Goal: Task Accomplishment & Management: Complete application form

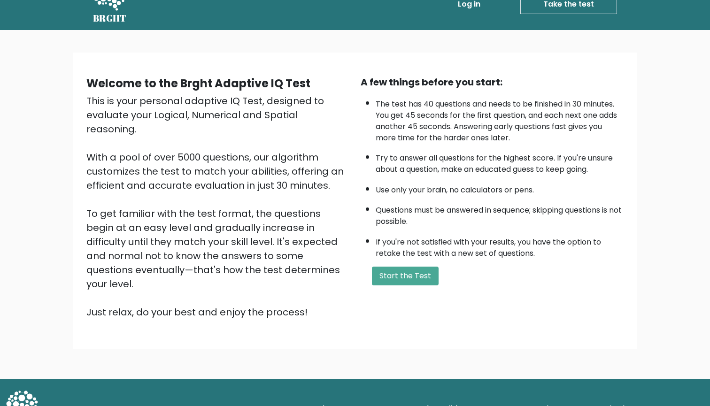
scroll to position [22, 0]
click at [396, 286] on button "Start the Test" at bounding box center [405, 276] width 67 height 19
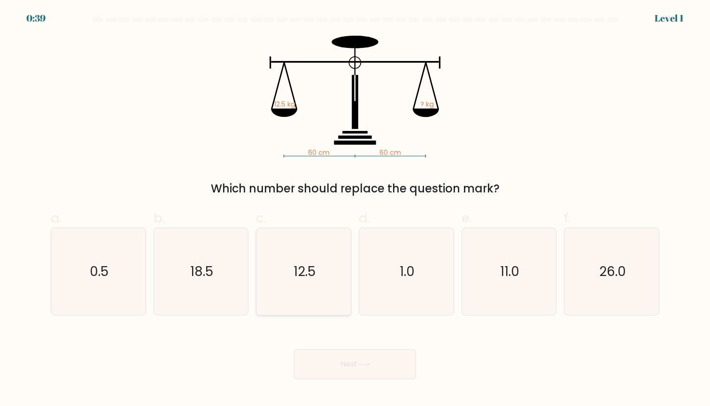
click at [319, 275] on icon "12.5" at bounding box center [303, 271] width 87 height 87
click at [355, 210] on input "c. 12.5" at bounding box center [355, 206] width 0 height 6
radio input "true"
click at [362, 355] on button "Next" at bounding box center [355, 364] width 122 height 30
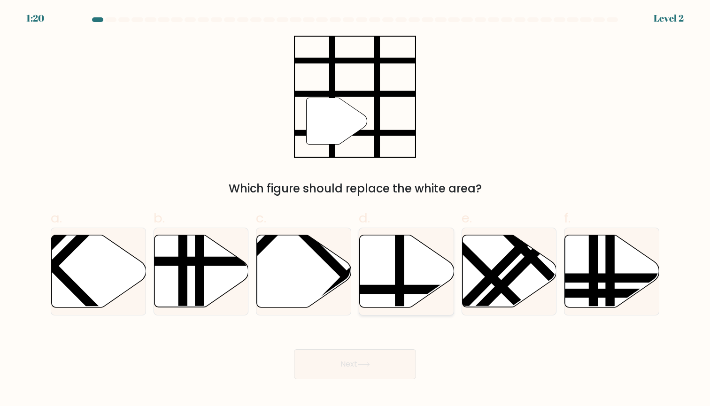
click at [389, 295] on icon at bounding box center [407, 271] width 94 height 72
click at [356, 210] on input "d." at bounding box center [355, 206] width 0 height 6
radio input "true"
click at [343, 364] on button "Next" at bounding box center [355, 364] width 122 height 30
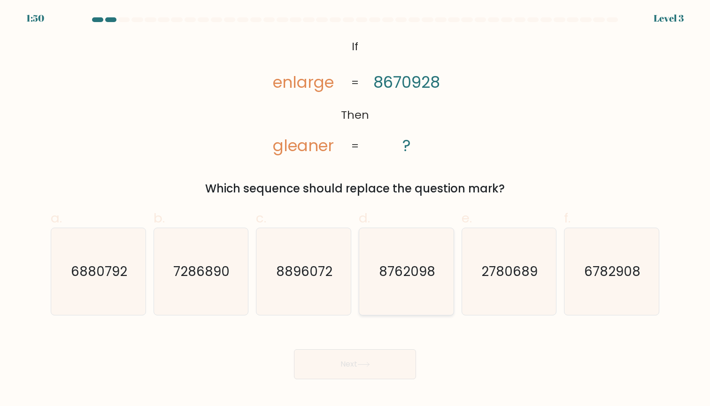
click at [411, 285] on icon "8762098" at bounding box center [406, 271] width 87 height 87
click at [356, 210] on input "d. 8762098" at bounding box center [355, 206] width 0 height 6
radio input "true"
click at [350, 349] on button "Next" at bounding box center [355, 364] width 122 height 30
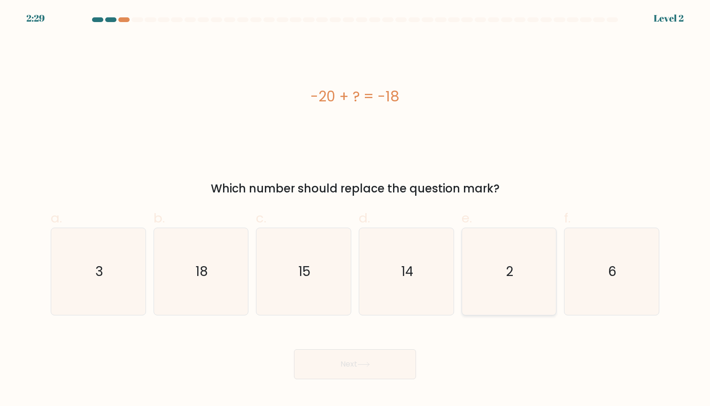
click at [532, 273] on icon "2" at bounding box center [509, 271] width 87 height 87
click at [356, 210] on input "e. 2" at bounding box center [355, 206] width 0 height 6
radio input "true"
click at [336, 374] on button "Next" at bounding box center [355, 364] width 122 height 30
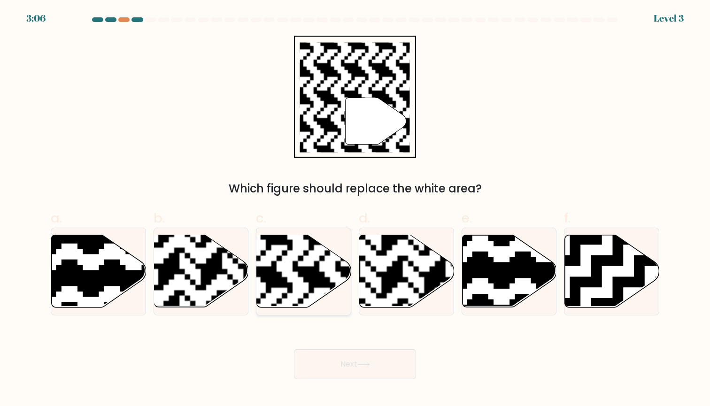
click at [301, 265] on rect at bounding box center [271, 234] width 171 height 171
click at [355, 210] on input "c." at bounding box center [355, 206] width 0 height 6
radio input "true"
click at [345, 363] on button "Next" at bounding box center [355, 364] width 122 height 30
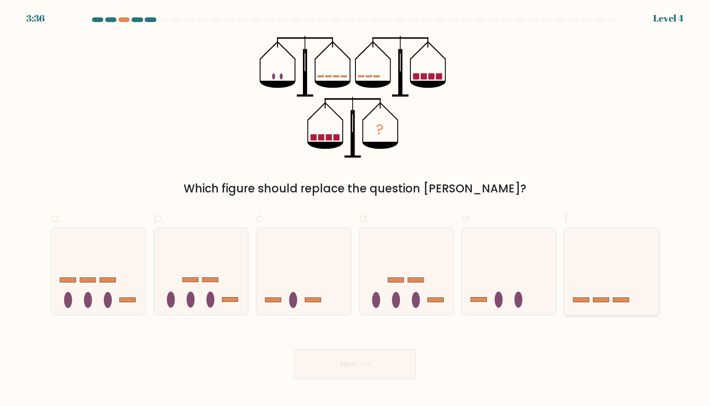
click at [599, 290] on icon at bounding box center [612, 272] width 94 height 78
click at [356, 210] on input "f." at bounding box center [355, 206] width 0 height 6
radio input "true"
click at [369, 365] on icon at bounding box center [363, 364] width 13 height 5
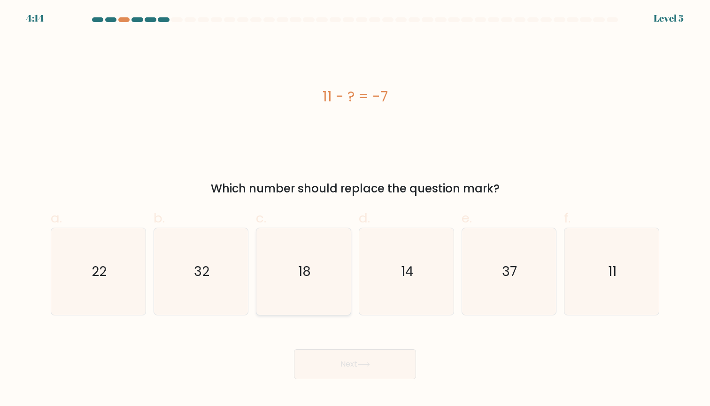
click at [309, 278] on text "18" at bounding box center [304, 272] width 13 height 18
click at [355, 210] on input "c. 18" at bounding box center [355, 206] width 0 height 6
radio input "true"
click at [356, 360] on button "Next" at bounding box center [355, 364] width 122 height 30
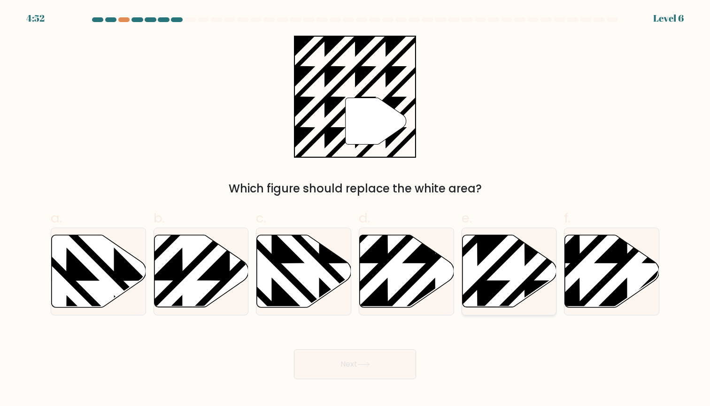
click at [487, 278] on icon at bounding box center [477, 234] width 190 height 190
click at [356, 210] on input "e." at bounding box center [355, 206] width 0 height 6
radio input "true"
click at [366, 347] on div "Next" at bounding box center [355, 353] width 620 height 53
click at [354, 359] on button "Next" at bounding box center [355, 364] width 122 height 30
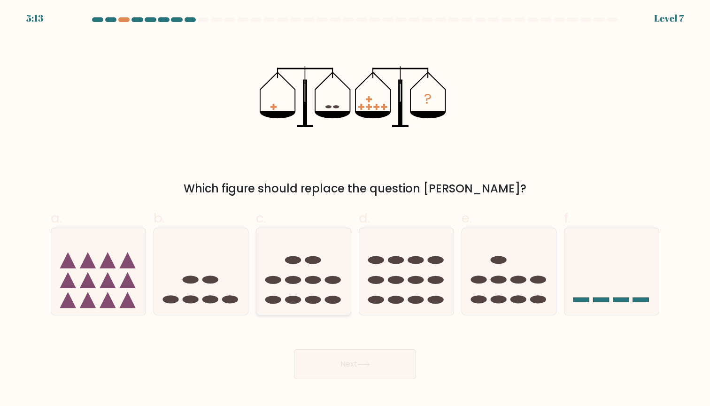
click at [295, 290] on icon at bounding box center [303, 272] width 94 height 78
click at [355, 210] on input "c." at bounding box center [355, 206] width 0 height 6
radio input "true"
click at [333, 355] on button "Next" at bounding box center [355, 364] width 122 height 30
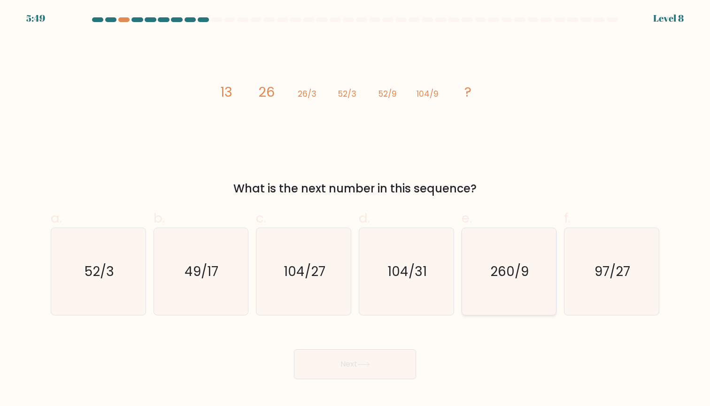
click at [505, 296] on icon "260/9" at bounding box center [509, 271] width 87 height 87
click at [356, 210] on input "e. 260/9" at bounding box center [355, 206] width 0 height 6
radio input "true"
click at [357, 365] on button "Next" at bounding box center [355, 364] width 122 height 30
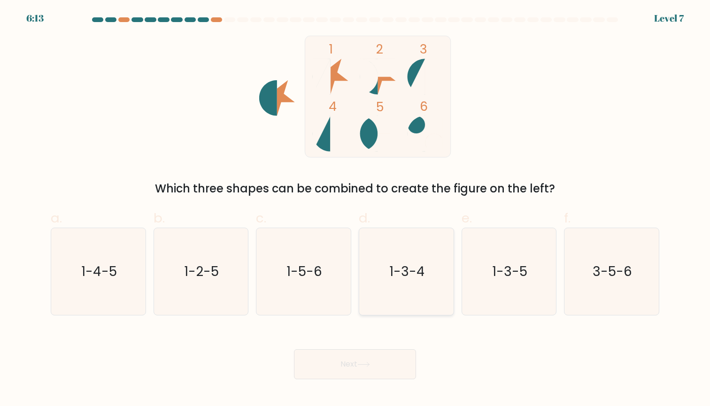
click at [404, 304] on icon "1-3-4" at bounding box center [406, 271] width 87 height 87
click at [356, 210] on input "d. 1-3-4" at bounding box center [355, 206] width 0 height 6
radio input "true"
click at [353, 361] on button "Next" at bounding box center [355, 364] width 122 height 30
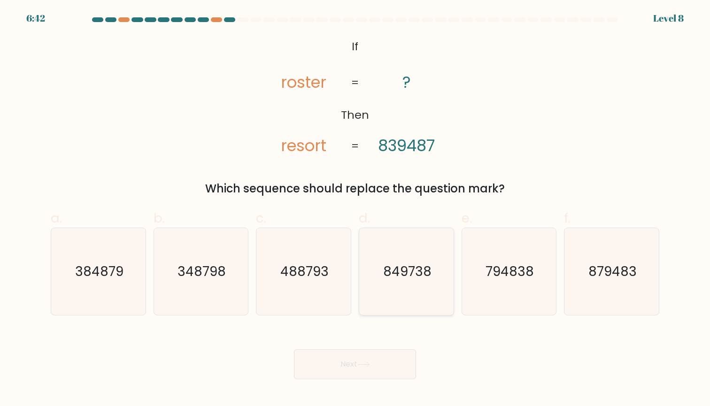
click at [397, 295] on icon "849738" at bounding box center [406, 271] width 87 height 87
click at [356, 210] on input "d. 849738" at bounding box center [355, 206] width 0 height 6
radio input "true"
click at [347, 349] on button "Next" at bounding box center [355, 364] width 122 height 30
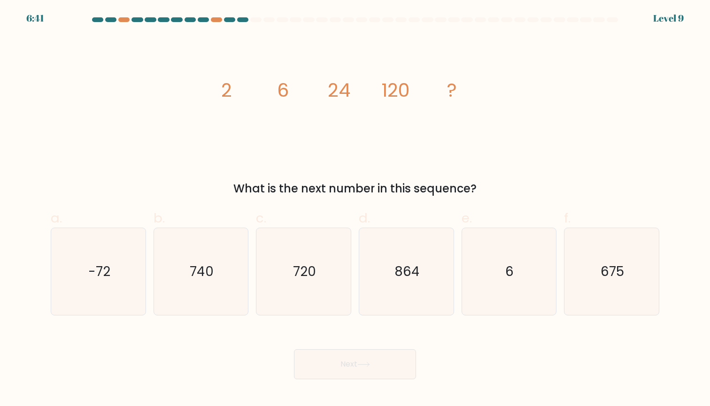
click at [341, 366] on button "Next" at bounding box center [355, 364] width 122 height 30
click at [198, 347] on div "Next" at bounding box center [355, 353] width 620 height 53
click at [324, 277] on icon "720" at bounding box center [303, 271] width 87 height 87
click at [355, 210] on input "c. 720" at bounding box center [355, 206] width 0 height 6
radio input "true"
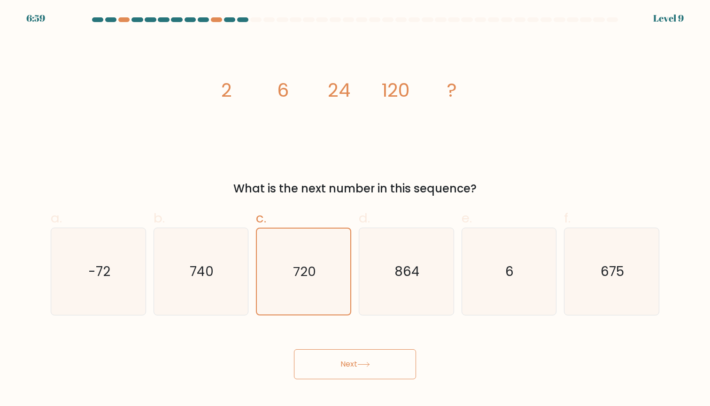
click at [354, 360] on button "Next" at bounding box center [355, 364] width 122 height 30
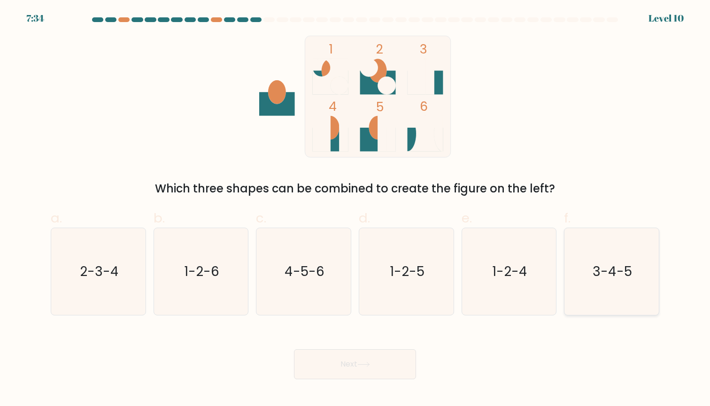
click at [595, 268] on text "3-4-5" at bounding box center [612, 272] width 39 height 18
click at [356, 210] on input "f. 3-4-5" at bounding box center [355, 206] width 0 height 6
radio input "true"
click at [391, 369] on button "Next" at bounding box center [355, 364] width 122 height 30
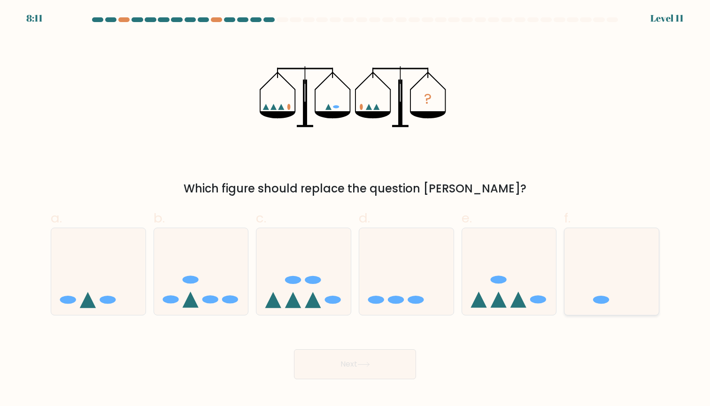
click at [615, 284] on icon at bounding box center [612, 272] width 94 height 78
click at [356, 210] on input "f." at bounding box center [355, 206] width 0 height 6
radio input "true"
click at [359, 348] on div "Next" at bounding box center [355, 353] width 620 height 53
click at [361, 361] on button "Next" at bounding box center [355, 364] width 122 height 30
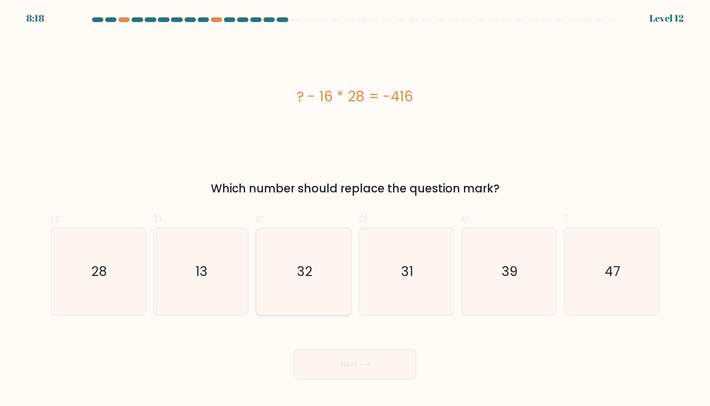
click at [283, 275] on icon "32" at bounding box center [303, 271] width 87 height 87
click at [355, 210] on input "c. 32" at bounding box center [355, 206] width 0 height 6
radio input "true"
click at [328, 365] on button "Next" at bounding box center [355, 364] width 122 height 30
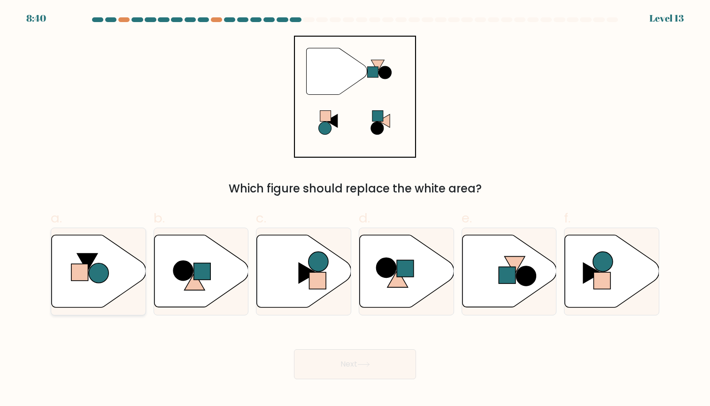
click at [104, 250] on icon at bounding box center [99, 271] width 94 height 72
click at [355, 210] on input "a." at bounding box center [355, 206] width 0 height 6
radio input "true"
click at [364, 349] on div "Next" at bounding box center [355, 353] width 620 height 53
click at [365, 358] on button "Next" at bounding box center [355, 364] width 122 height 30
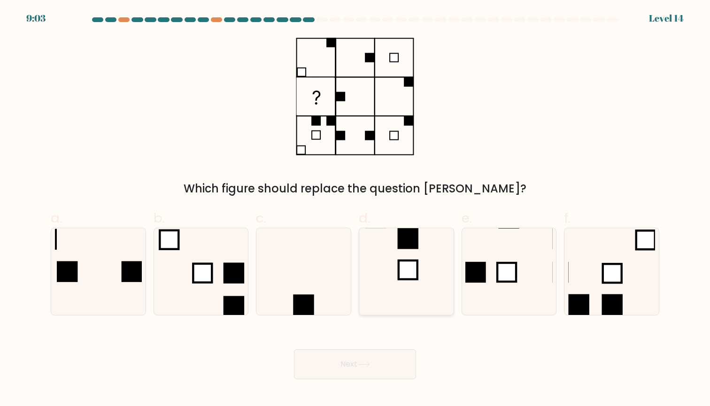
click at [412, 283] on icon at bounding box center [406, 271] width 87 height 87
click at [356, 210] on input "d." at bounding box center [355, 206] width 0 height 6
radio input "true"
click at [356, 366] on button "Next" at bounding box center [355, 364] width 122 height 30
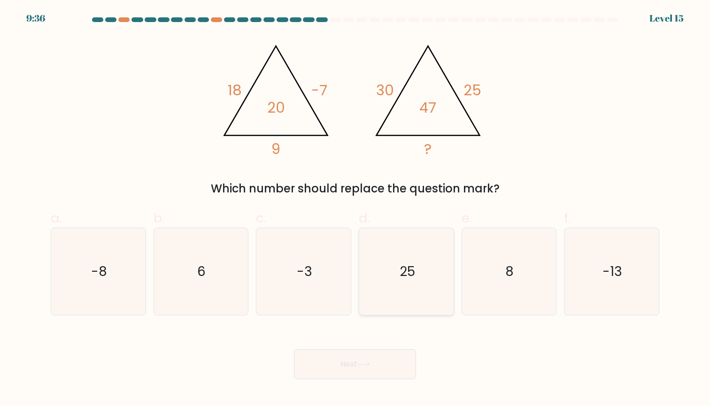
click at [419, 296] on icon "25" at bounding box center [406, 271] width 87 height 87
click at [356, 210] on input "d. 25" at bounding box center [355, 206] width 0 height 6
radio input "true"
click at [369, 367] on icon at bounding box center [363, 365] width 11 height 4
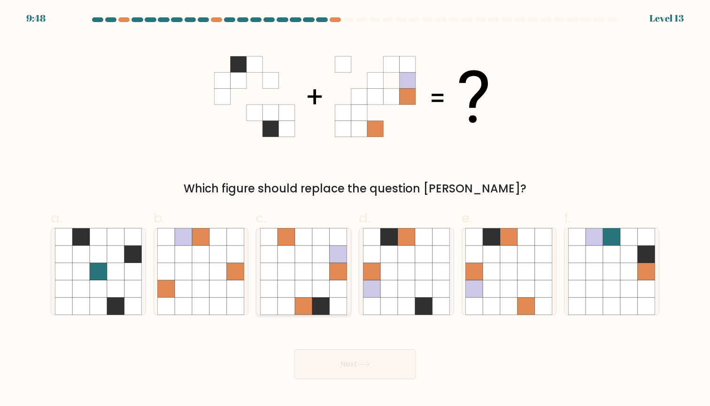
click at [332, 260] on icon at bounding box center [338, 254] width 17 height 17
click at [355, 210] on input "c." at bounding box center [355, 206] width 0 height 6
radio input "true"
click at [335, 365] on button "Next" at bounding box center [355, 364] width 122 height 30
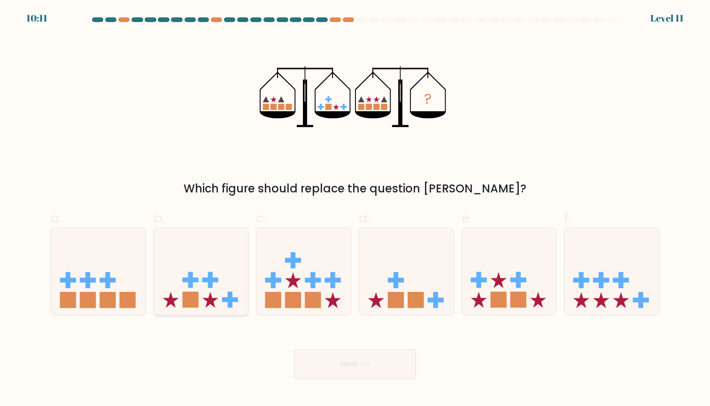
click at [198, 289] on icon at bounding box center [201, 272] width 94 height 78
click at [355, 210] on input "b." at bounding box center [355, 206] width 0 height 6
radio input "true"
click at [327, 365] on button "Next" at bounding box center [355, 364] width 122 height 30
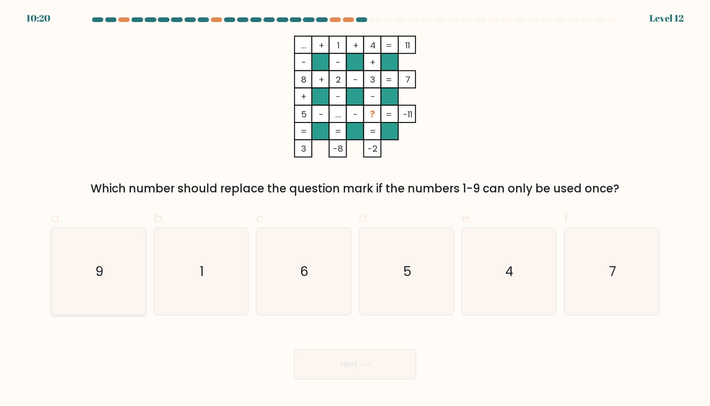
click at [124, 275] on icon "9" at bounding box center [98, 271] width 87 height 87
click at [355, 210] on input "a. 9" at bounding box center [355, 206] width 0 height 6
radio input "true"
click at [365, 373] on button "Next" at bounding box center [355, 364] width 122 height 30
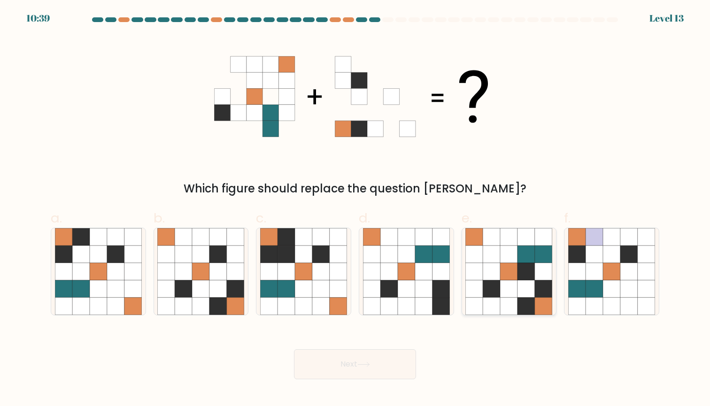
click at [489, 265] on icon at bounding box center [491, 271] width 17 height 17
click at [356, 210] on input "e." at bounding box center [355, 206] width 0 height 6
radio input "true"
click at [334, 371] on button "Next" at bounding box center [355, 364] width 122 height 30
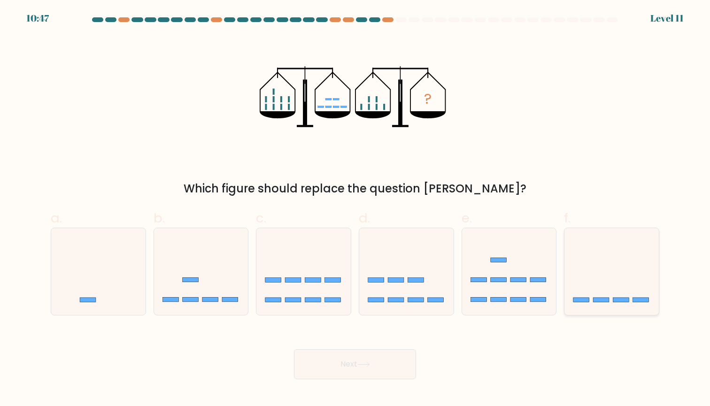
click at [595, 272] on icon at bounding box center [612, 272] width 94 height 78
click at [356, 210] on input "f." at bounding box center [355, 206] width 0 height 6
radio input "true"
click at [384, 357] on button "Next" at bounding box center [355, 364] width 122 height 30
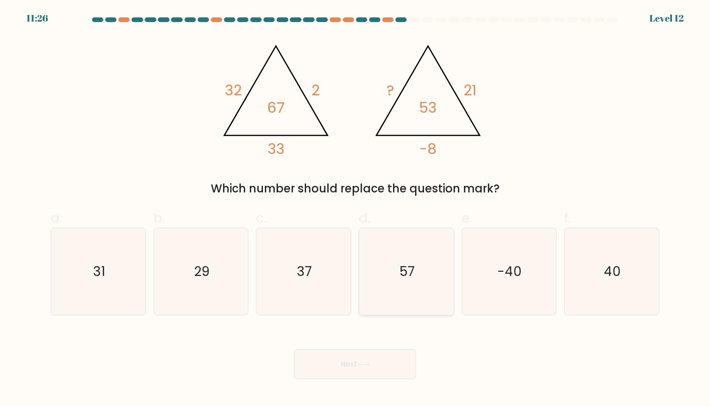
click at [411, 290] on icon "57" at bounding box center [406, 271] width 87 height 87
click at [356, 210] on input "d. 57" at bounding box center [355, 206] width 0 height 6
radio input "true"
click at [319, 361] on button "Next" at bounding box center [355, 364] width 122 height 30
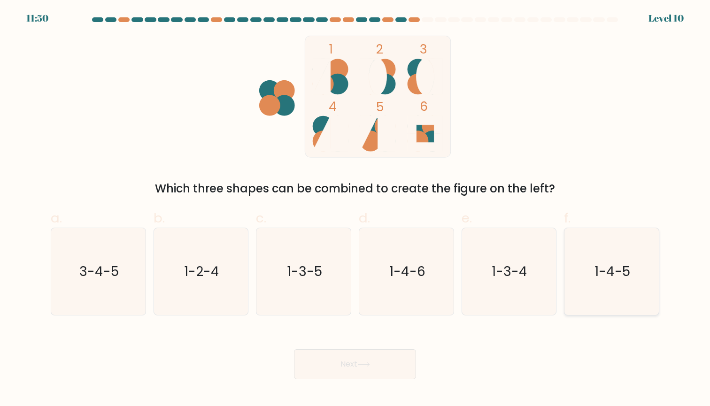
click at [588, 262] on icon "1-4-5" at bounding box center [611, 271] width 87 height 87
click at [356, 210] on input "f. 1-4-5" at bounding box center [355, 206] width 0 height 6
radio input "true"
click at [384, 369] on button "Next" at bounding box center [355, 364] width 122 height 30
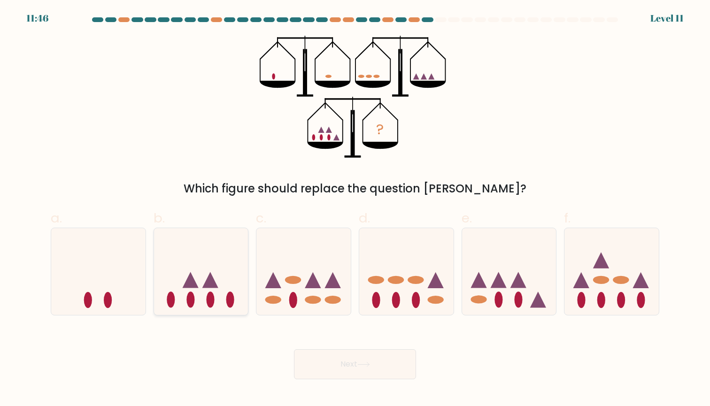
click at [228, 301] on ellipse at bounding box center [230, 300] width 8 height 16
click at [355, 210] on input "b." at bounding box center [355, 206] width 0 height 6
radio input "true"
click at [345, 356] on button "Next" at bounding box center [355, 364] width 122 height 30
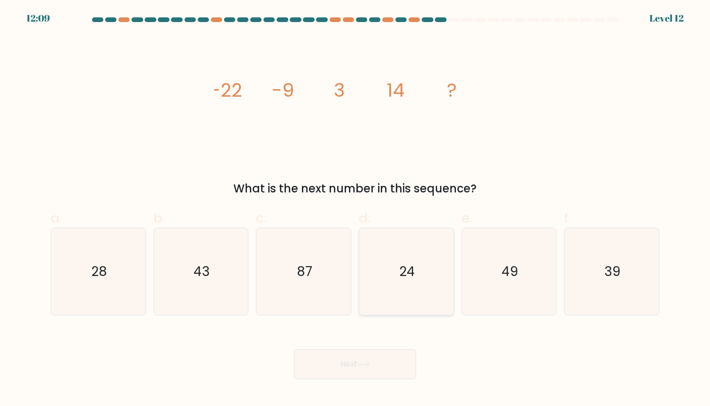
click at [381, 257] on icon "24" at bounding box center [406, 271] width 87 height 87
click at [356, 210] on input "d. 24" at bounding box center [355, 206] width 0 height 6
radio input "true"
click at [126, 246] on icon "28" at bounding box center [98, 271] width 87 height 87
click at [355, 210] on input "a. 28" at bounding box center [355, 206] width 0 height 6
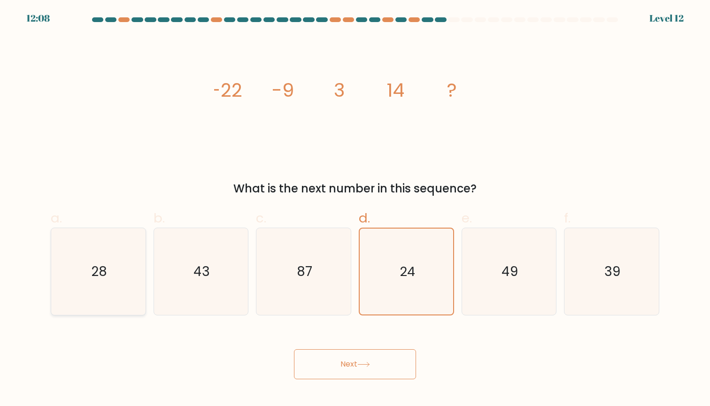
radio input "true"
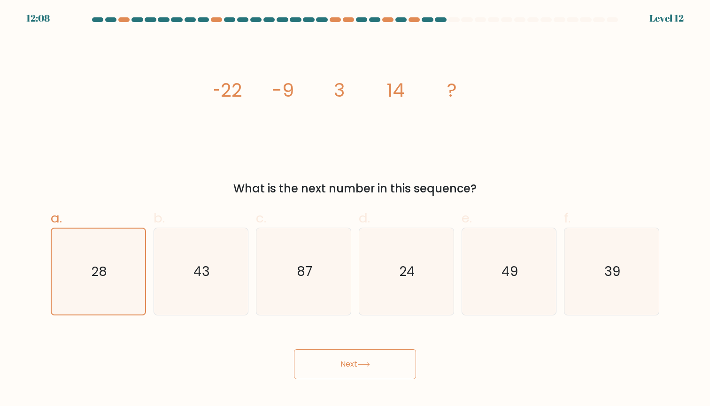
click at [358, 357] on button "Next" at bounding box center [355, 364] width 122 height 30
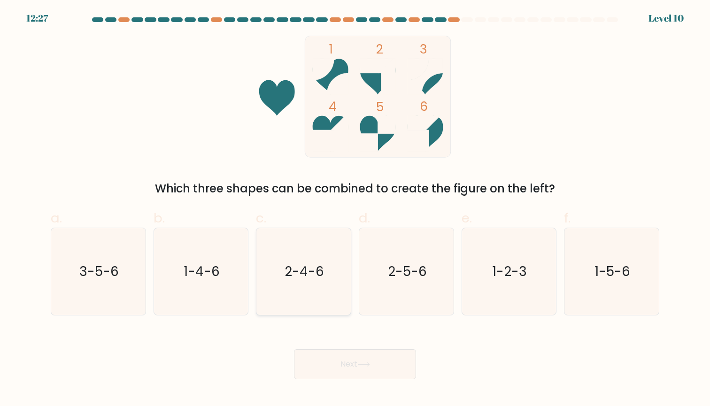
click at [305, 279] on text "2-4-6" at bounding box center [304, 272] width 39 height 18
click at [355, 210] on input "c. 2-4-6" at bounding box center [355, 206] width 0 height 6
radio input "true"
click at [340, 358] on button "Next" at bounding box center [355, 364] width 122 height 30
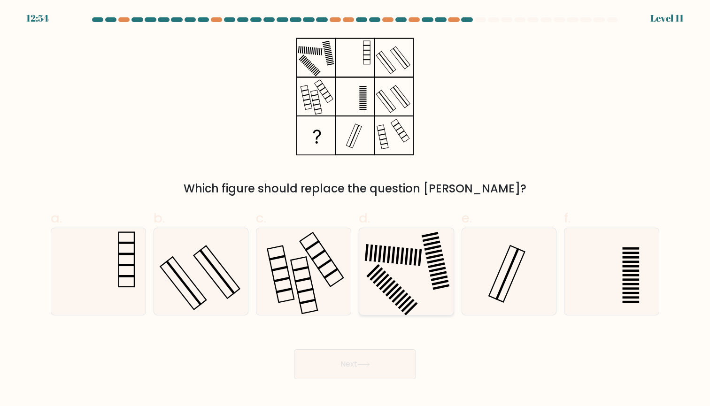
click at [372, 252] on rect at bounding box center [371, 253] width 4 height 17
click at [356, 210] on input "d." at bounding box center [355, 206] width 0 height 6
radio input "true"
click at [336, 366] on button "Next" at bounding box center [355, 364] width 122 height 30
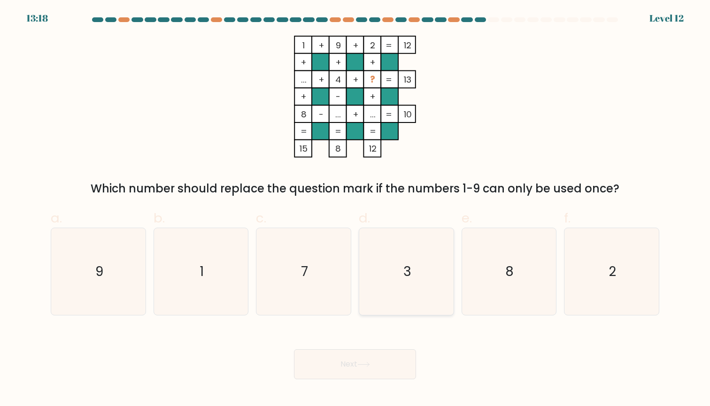
click at [412, 295] on icon "3" at bounding box center [406, 271] width 87 height 87
click at [356, 210] on input "d. 3" at bounding box center [355, 206] width 0 height 6
radio input "true"
click at [323, 369] on button "Next" at bounding box center [355, 364] width 122 height 30
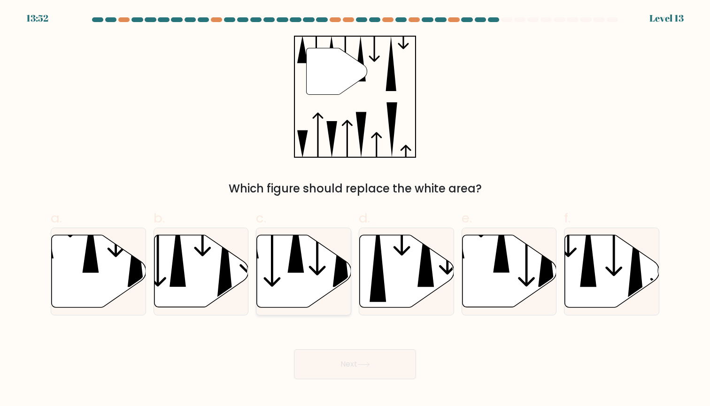
click at [283, 244] on icon at bounding box center [304, 271] width 94 height 72
click at [355, 210] on input "c." at bounding box center [355, 206] width 0 height 6
radio input "true"
click at [340, 367] on button "Next" at bounding box center [355, 364] width 122 height 30
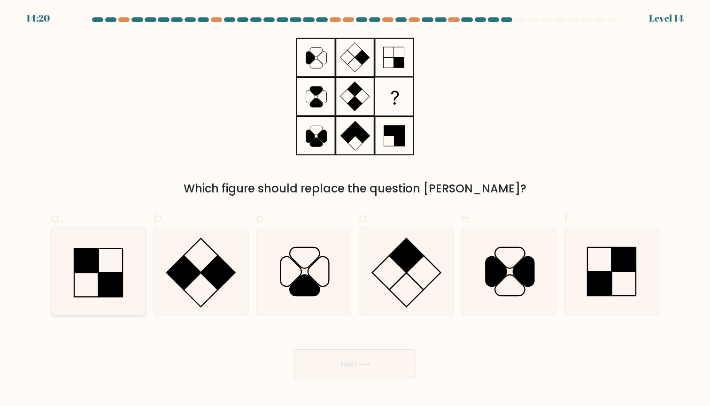
click at [114, 270] on icon at bounding box center [98, 271] width 87 height 87
click at [355, 210] on input "a." at bounding box center [355, 206] width 0 height 6
radio input "true"
click at [341, 357] on button "Next" at bounding box center [355, 364] width 122 height 30
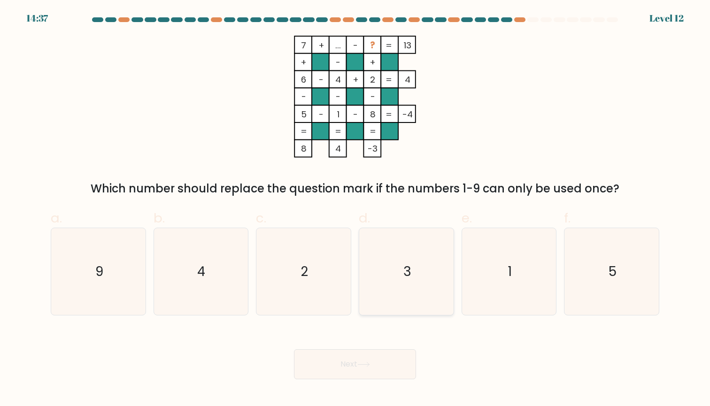
click at [426, 264] on icon "3" at bounding box center [406, 271] width 87 height 87
click at [356, 210] on input "d. 3" at bounding box center [355, 206] width 0 height 6
radio input "true"
click at [350, 358] on button "Next" at bounding box center [355, 364] width 122 height 30
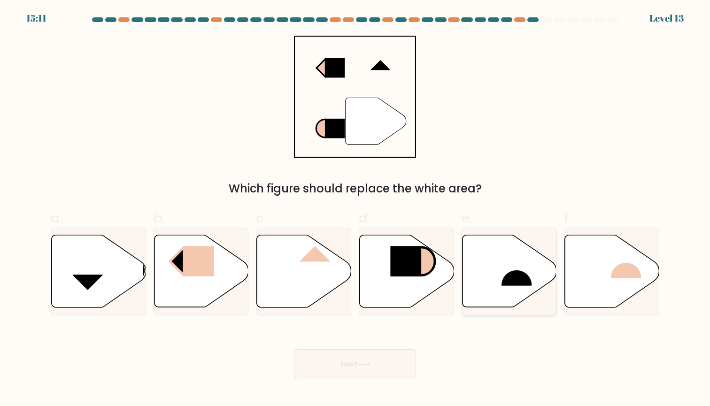
click at [516, 268] on rect at bounding box center [517, 270] width 31 height 31
click at [356, 210] on input "e." at bounding box center [355, 206] width 0 height 6
radio input "true"
click at [355, 363] on button "Next" at bounding box center [355, 364] width 122 height 30
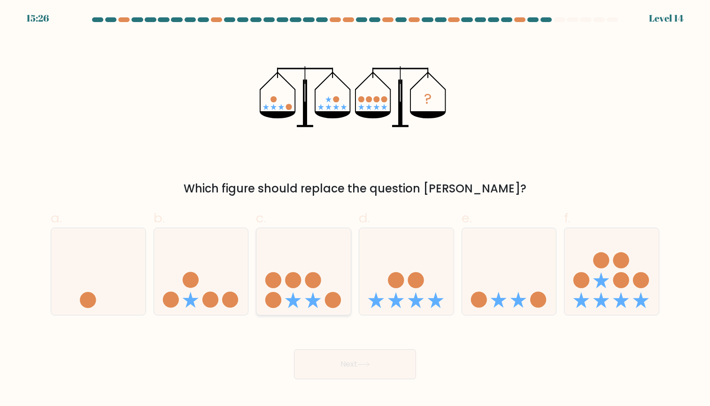
click at [311, 301] on icon at bounding box center [313, 300] width 16 height 16
click at [355, 210] on input "c." at bounding box center [355, 206] width 0 height 6
radio input "true"
click at [349, 368] on button "Next" at bounding box center [355, 364] width 122 height 30
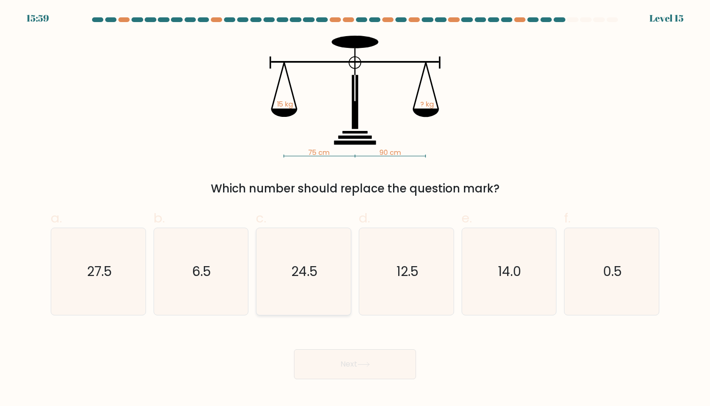
click at [305, 243] on icon "24.5" at bounding box center [303, 271] width 87 height 87
click at [355, 210] on input "c. 24.5" at bounding box center [355, 206] width 0 height 6
radio input "true"
click at [340, 367] on button "Next" at bounding box center [355, 364] width 122 height 30
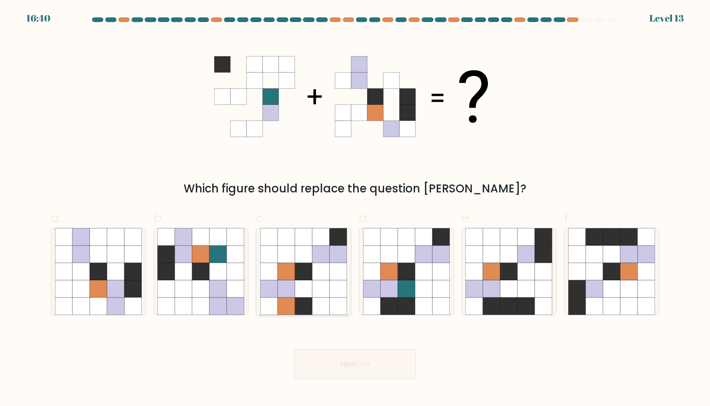
click at [274, 272] on icon at bounding box center [268, 271] width 17 height 17
click at [355, 210] on input "c." at bounding box center [355, 206] width 0 height 6
radio input "true"
click at [326, 342] on div "Next" at bounding box center [355, 353] width 620 height 53
click at [327, 364] on button "Next" at bounding box center [355, 364] width 122 height 30
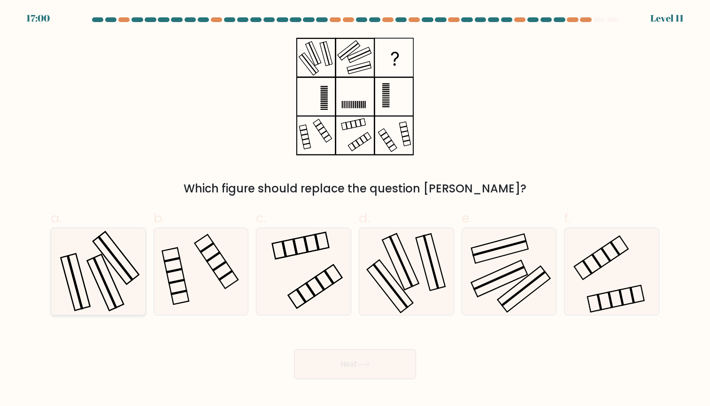
click at [129, 301] on icon at bounding box center [98, 271] width 87 height 87
click at [355, 210] on input "a." at bounding box center [355, 206] width 0 height 6
radio input "true"
click at [344, 359] on button "Next" at bounding box center [355, 364] width 122 height 30
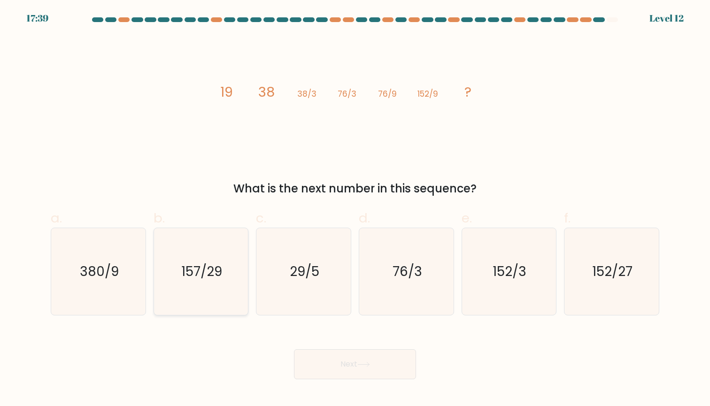
click at [190, 269] on text "157/29" at bounding box center [201, 272] width 41 height 18
click at [355, 210] on input "b. 157/29" at bounding box center [355, 206] width 0 height 6
radio input "true"
click at [350, 357] on button "Next" at bounding box center [355, 364] width 122 height 30
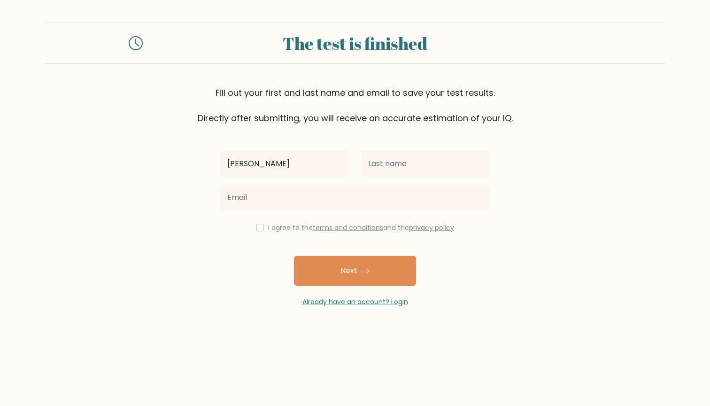
type input "Anna"
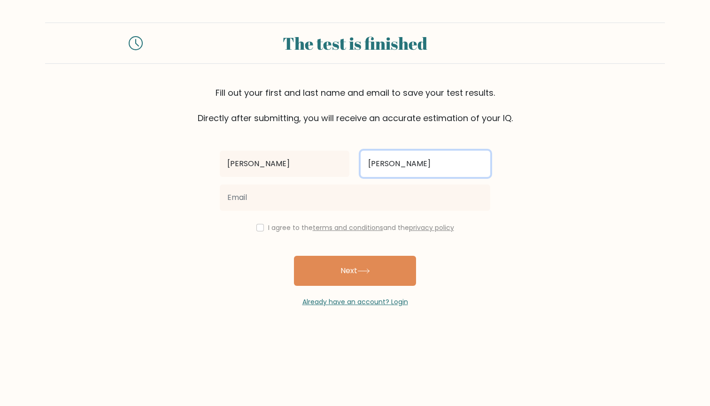
type input "Bastian"
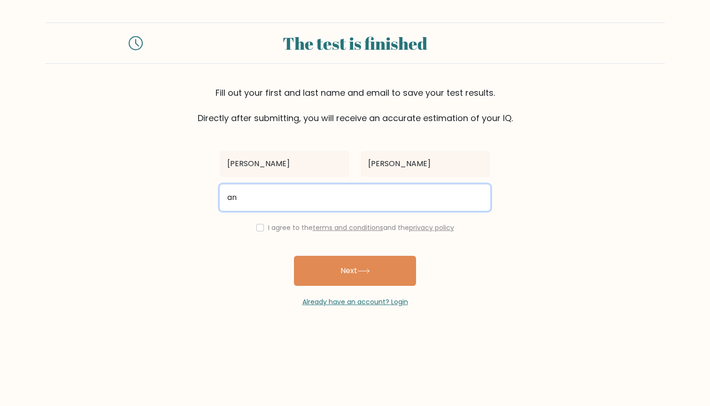
type input "a"
type input "lieselotte100@googlemail.com"
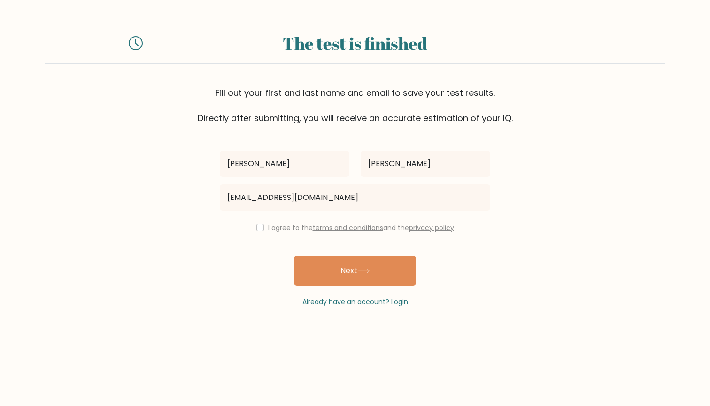
click at [256, 231] on input "checkbox" at bounding box center [260, 228] width 8 height 8
checkbox input "true"
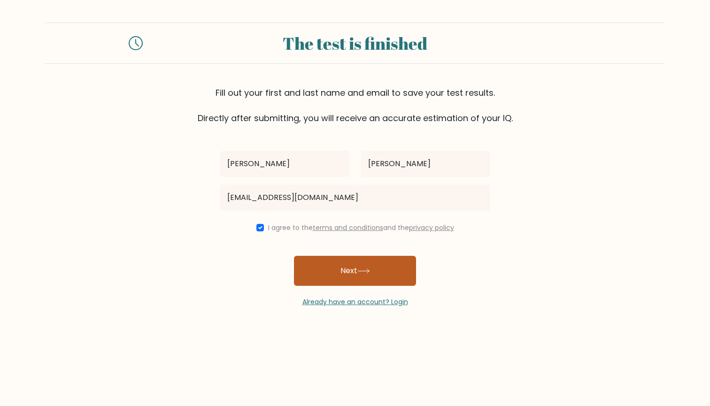
click at [333, 276] on button "Next" at bounding box center [355, 271] width 122 height 30
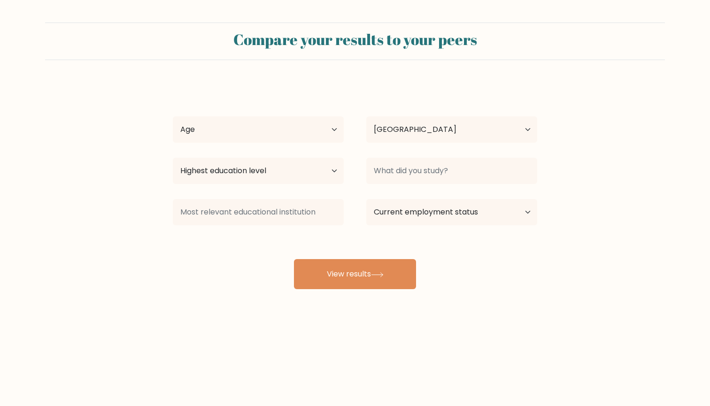
select select "DE"
select select "25_34"
select select "masters_degree"
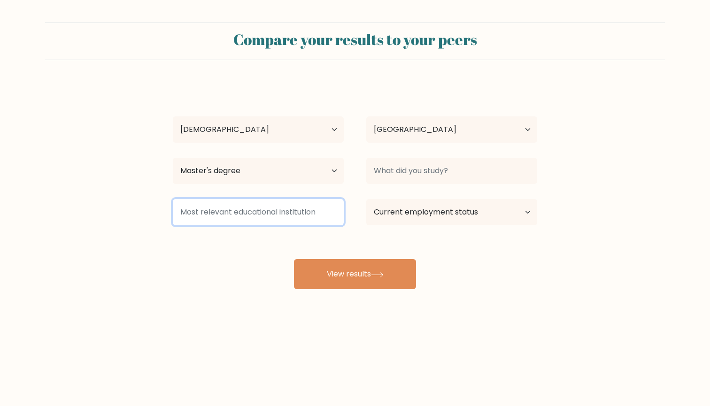
click at [319, 205] on input at bounding box center [258, 212] width 171 height 26
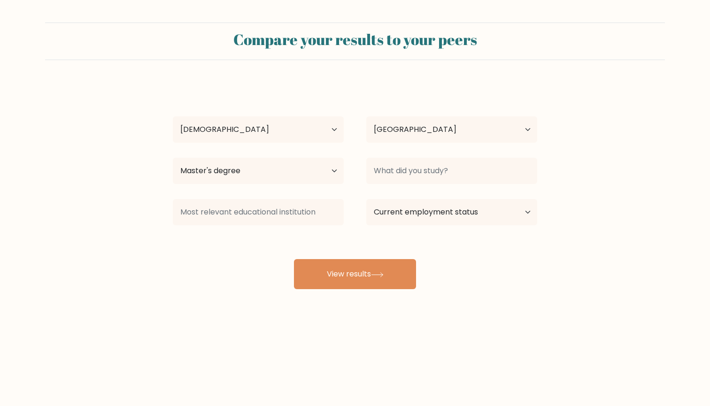
click at [401, 229] on div "Current employment status Employed Student Retired Other / prefer not to answer" at bounding box center [452, 212] width 194 height 34
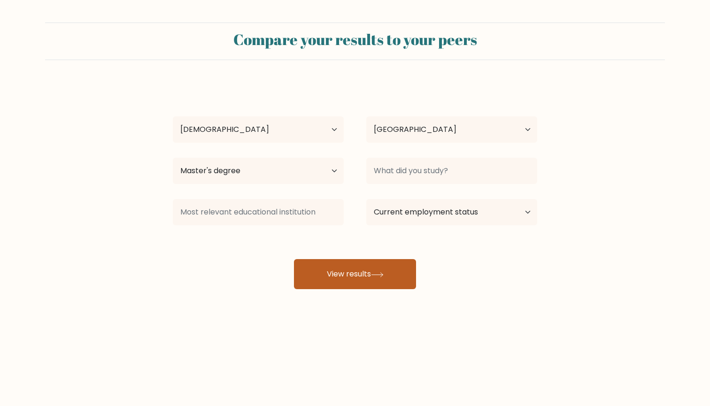
click at [393, 269] on button "View results" at bounding box center [355, 274] width 122 height 30
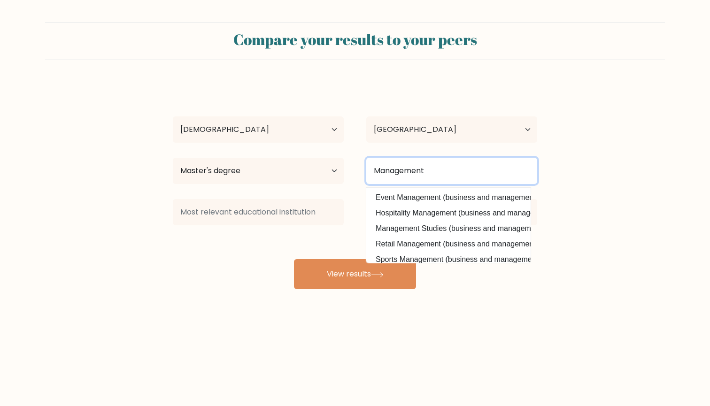
type input "Management"
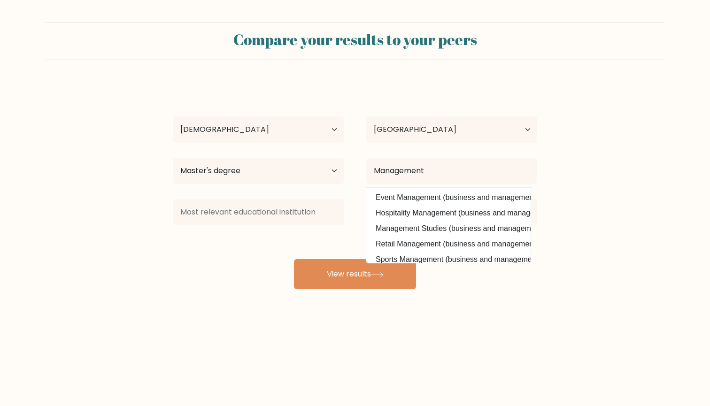
click at [499, 236] on div "Anna Bastian Age Under 18 years old 18-24 years old 25-34 years old 35-44 years…" at bounding box center [355, 186] width 376 height 207
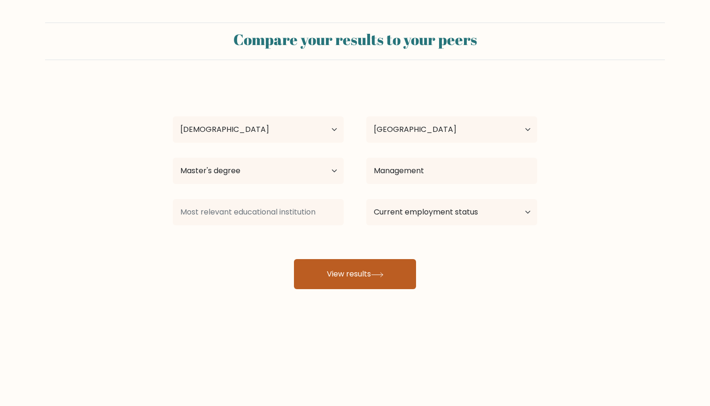
click at [377, 266] on button "View results" at bounding box center [355, 274] width 122 height 30
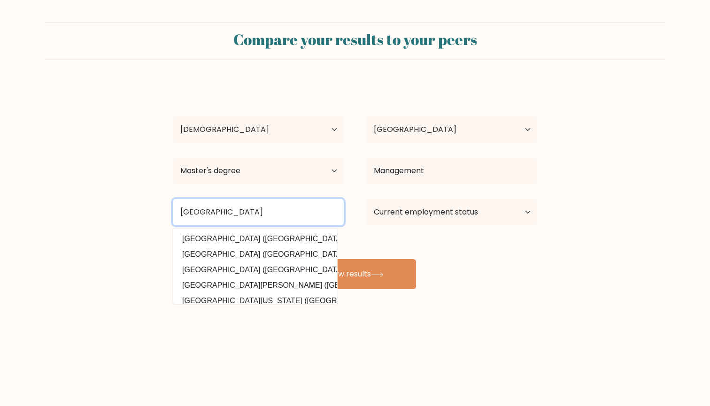
type input "University of Hohenheim"
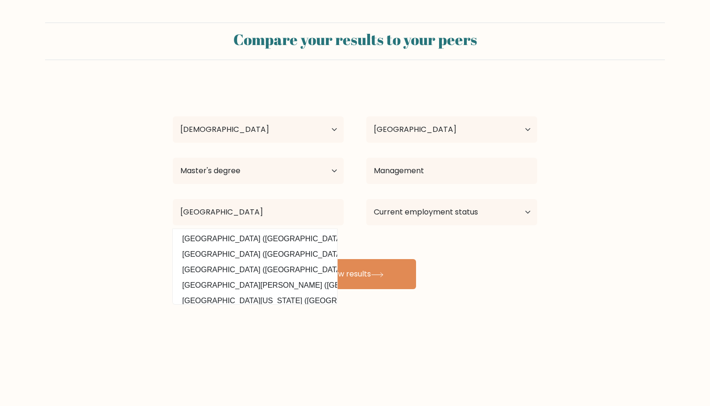
click at [215, 303] on div "Compare your results to your peers Anna Bastian Age Under 18 years old 18-24 ye…" at bounding box center [355, 178] width 710 height 356
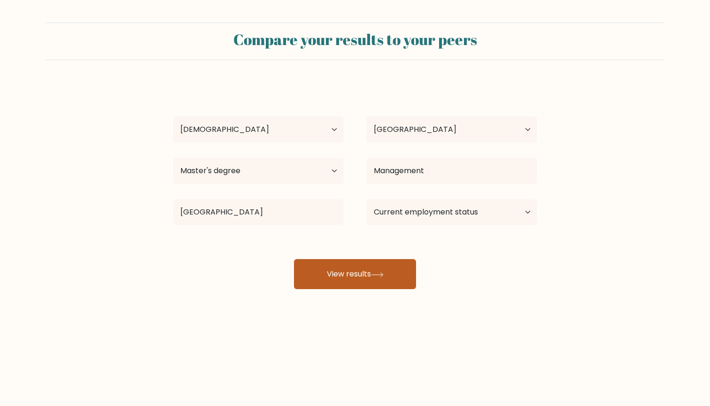
click at [348, 273] on button "View results" at bounding box center [355, 274] width 122 height 30
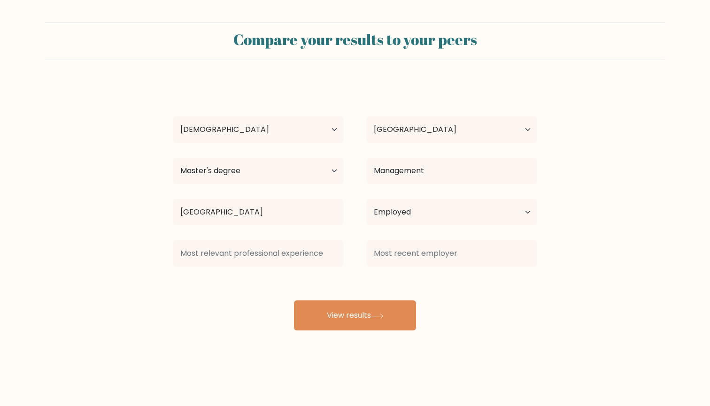
click at [354, 287] on div "Anna Bastian Age Under 18 years old 18-24 years old 25-34 years old 35-44 years…" at bounding box center [355, 207] width 376 height 248
select select "student"
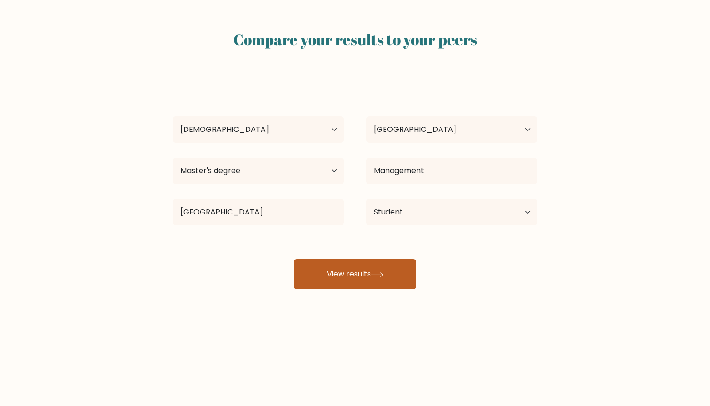
click at [357, 289] on button "View results" at bounding box center [355, 274] width 122 height 30
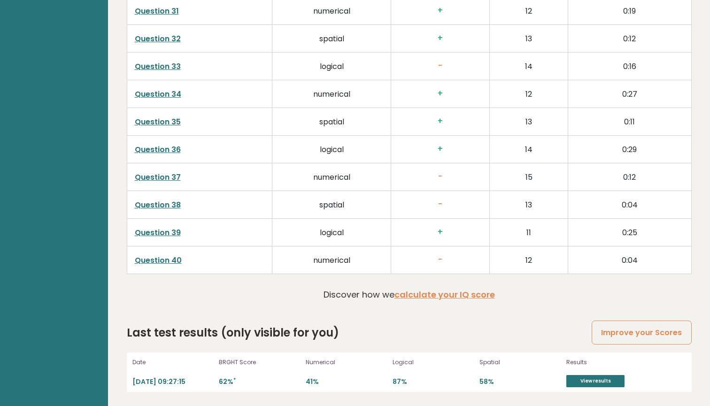
scroll to position [2337, 0]
click at [597, 382] on link "View results" at bounding box center [596, 381] width 58 height 12
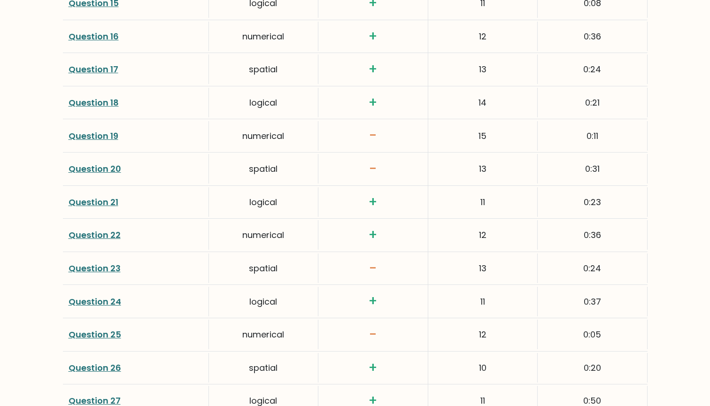
scroll to position [1846, 0]
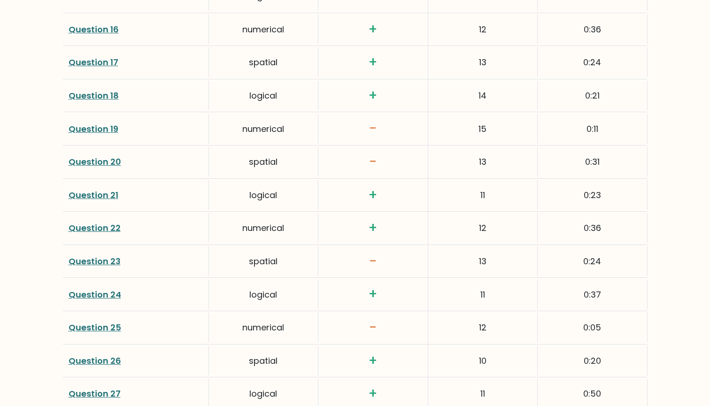
click at [86, 256] on link "Question 23" at bounding box center [95, 262] width 52 height 12
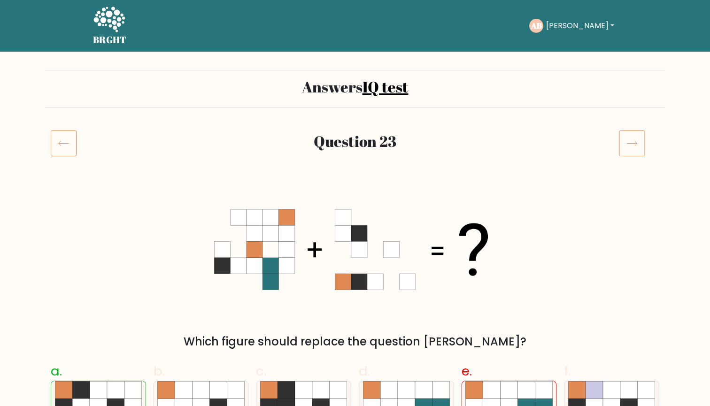
click at [65, 144] on icon at bounding box center [64, 143] width 26 height 26
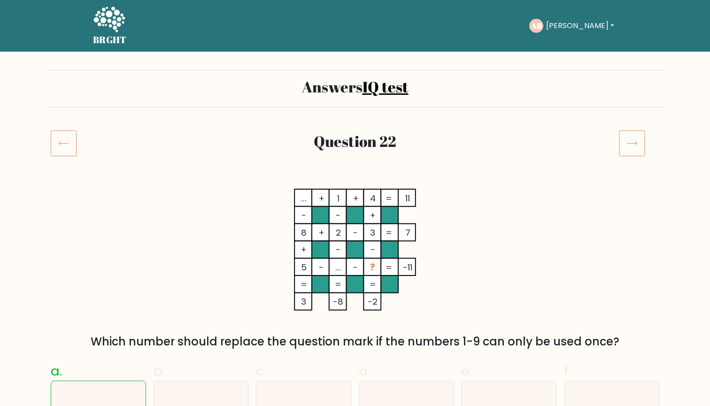
click at [65, 144] on icon at bounding box center [64, 143] width 26 height 26
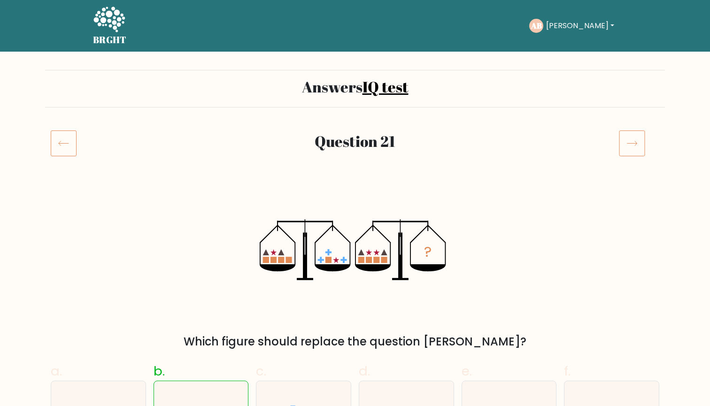
click at [65, 144] on icon at bounding box center [64, 143] width 26 height 26
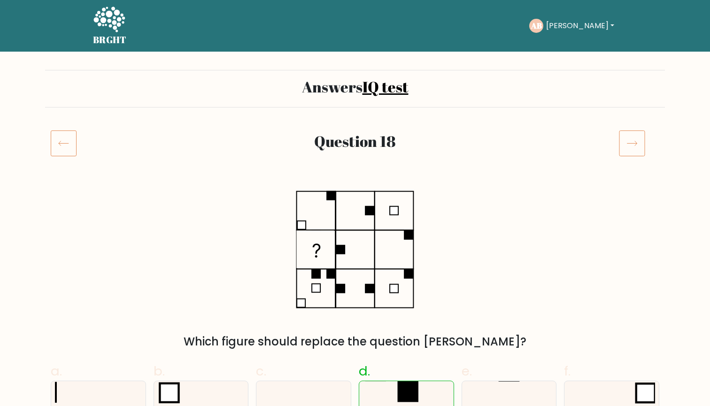
click at [65, 144] on icon at bounding box center [64, 143] width 26 height 26
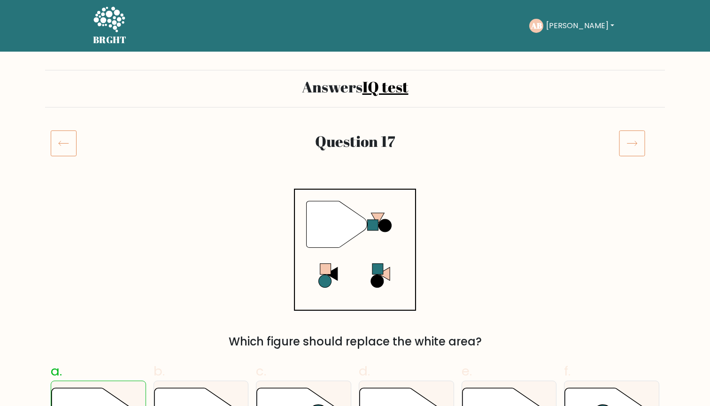
click at [65, 144] on icon at bounding box center [64, 143] width 26 height 26
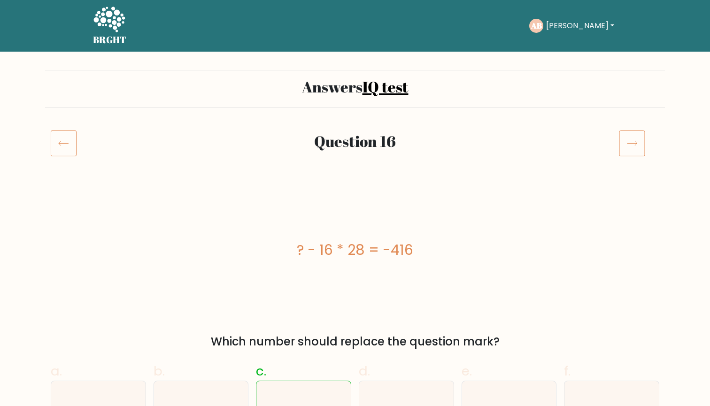
click at [65, 144] on icon at bounding box center [64, 143] width 26 height 26
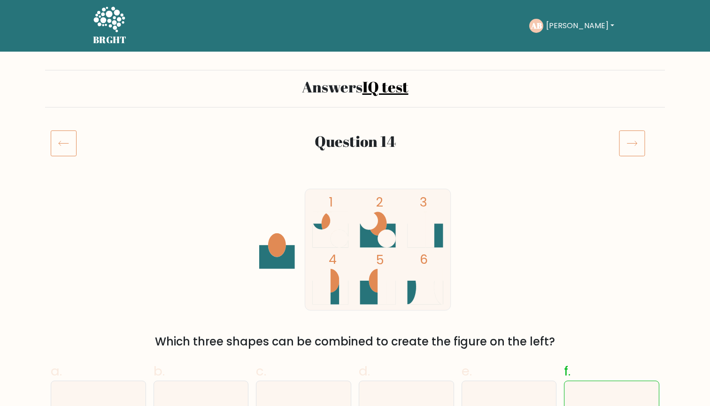
click at [65, 144] on icon at bounding box center [64, 143] width 26 height 26
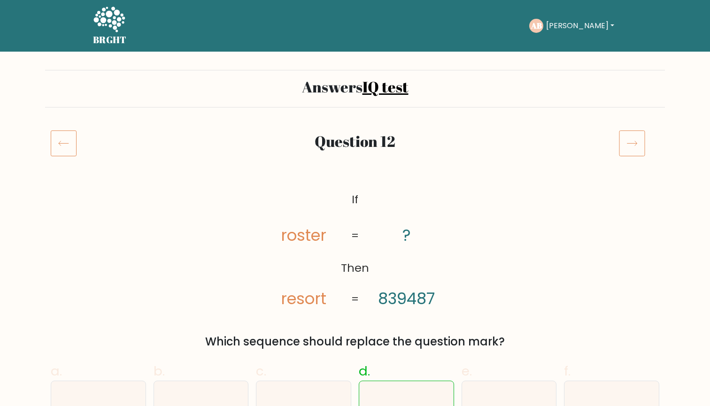
click at [65, 144] on icon at bounding box center [64, 143] width 26 height 26
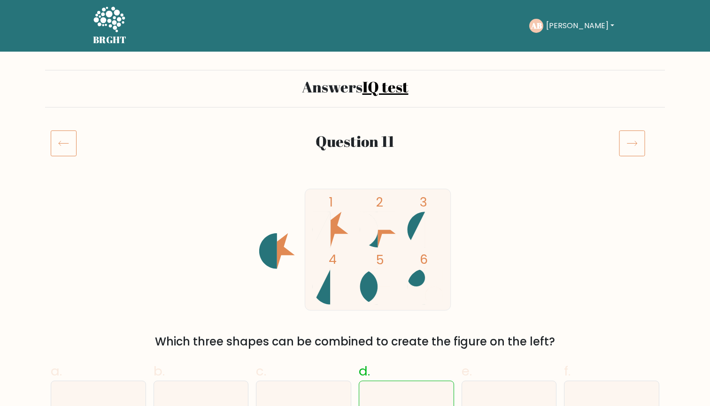
click at [65, 144] on icon at bounding box center [64, 143] width 26 height 26
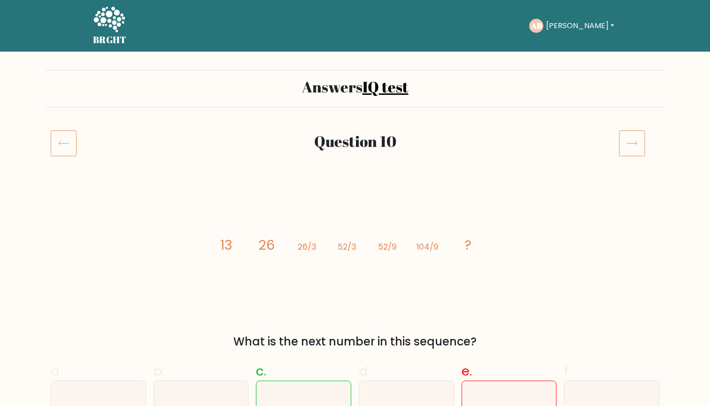
click at [65, 144] on icon at bounding box center [64, 143] width 26 height 26
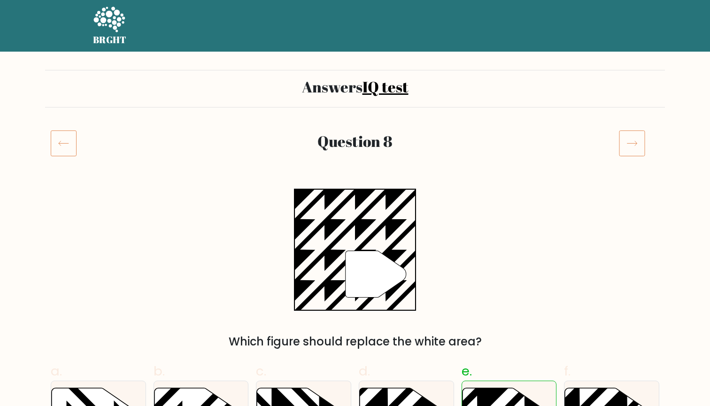
click at [65, 144] on icon at bounding box center [64, 143] width 26 height 26
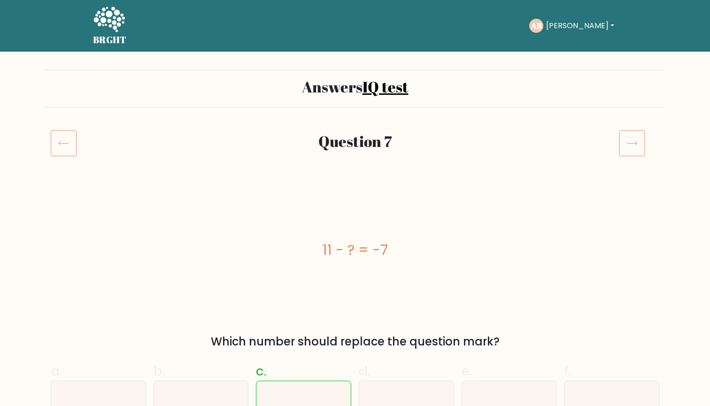
click at [65, 144] on icon at bounding box center [64, 143] width 26 height 26
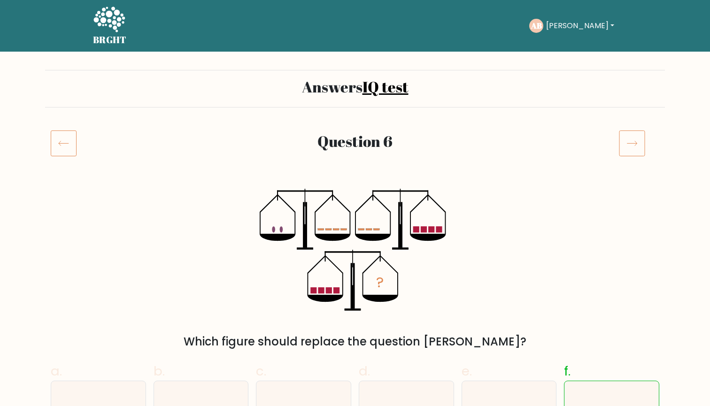
click at [65, 144] on icon at bounding box center [64, 143] width 26 height 26
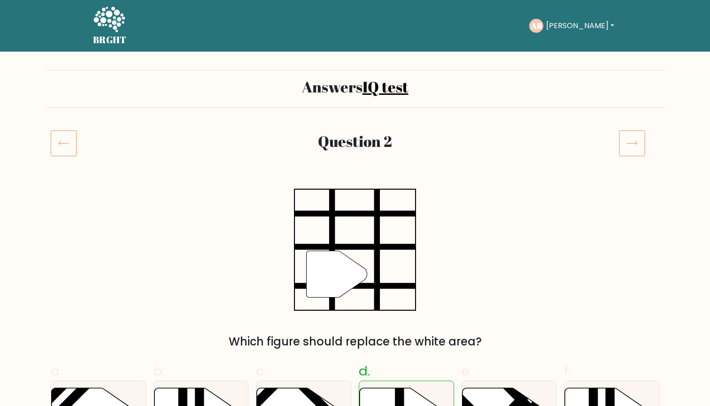
click at [65, 144] on icon at bounding box center [64, 143] width 26 height 26
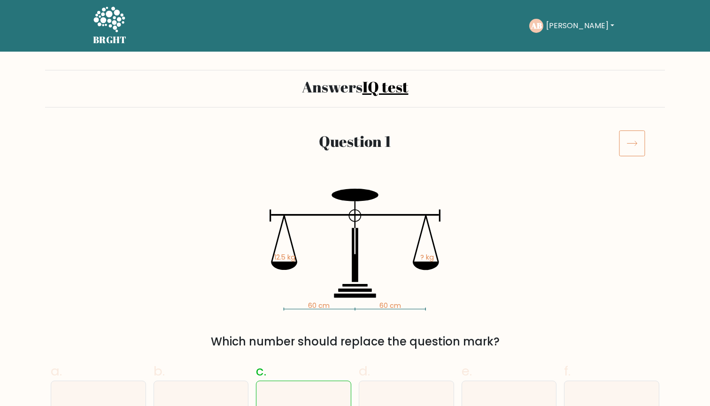
click at [624, 135] on icon at bounding box center [632, 143] width 26 height 26
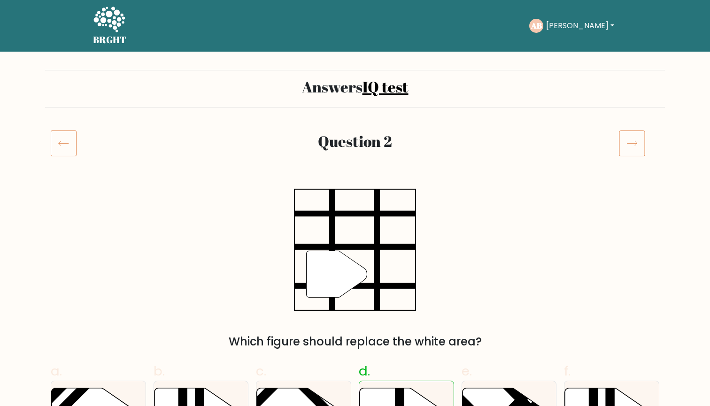
click at [624, 135] on icon at bounding box center [632, 143] width 26 height 26
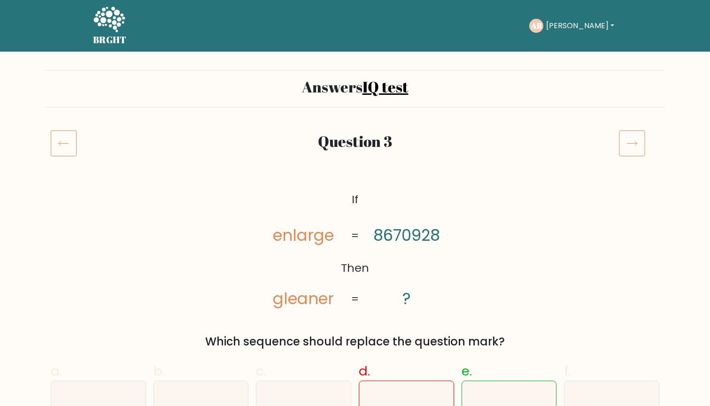
click at [629, 142] on icon at bounding box center [632, 143] width 26 height 26
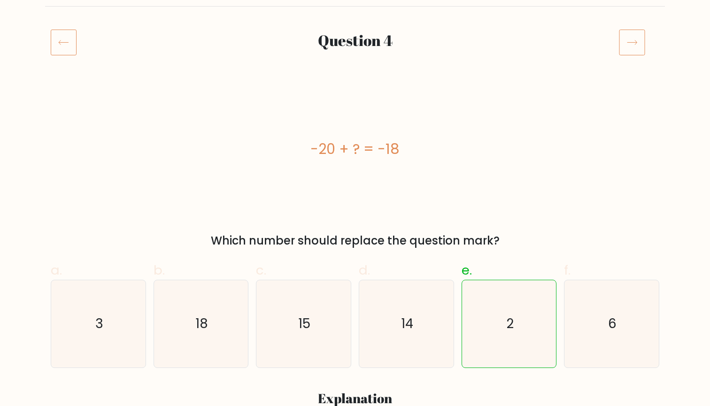
scroll to position [96, 0]
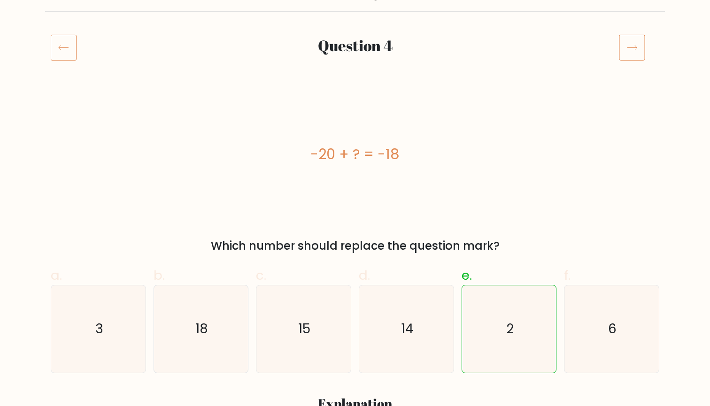
click at [635, 50] on icon at bounding box center [632, 47] width 26 height 26
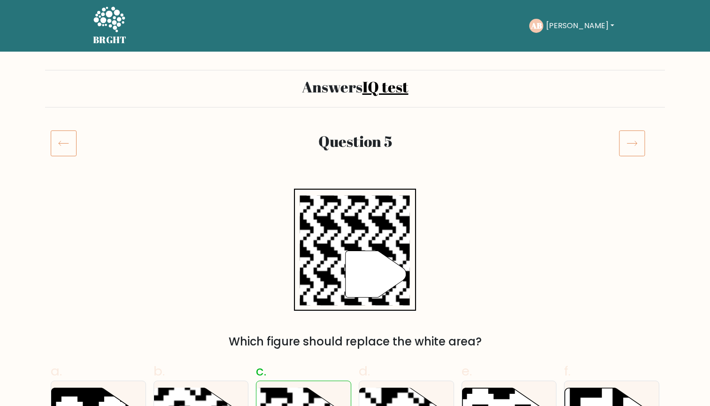
click at [629, 133] on icon at bounding box center [632, 143] width 26 height 26
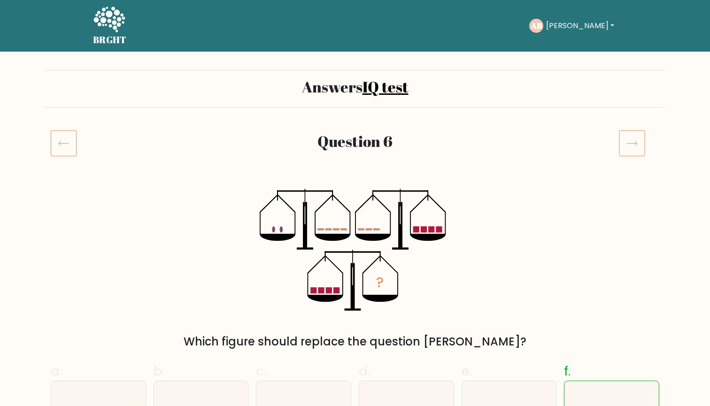
click at [629, 133] on icon at bounding box center [632, 143] width 26 height 26
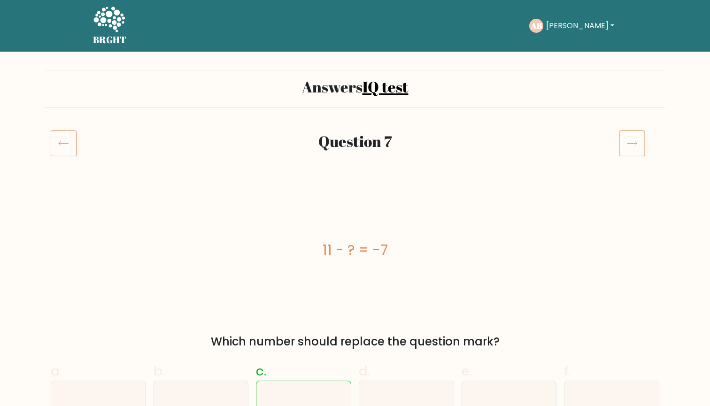
click at [629, 133] on icon at bounding box center [632, 143] width 26 height 26
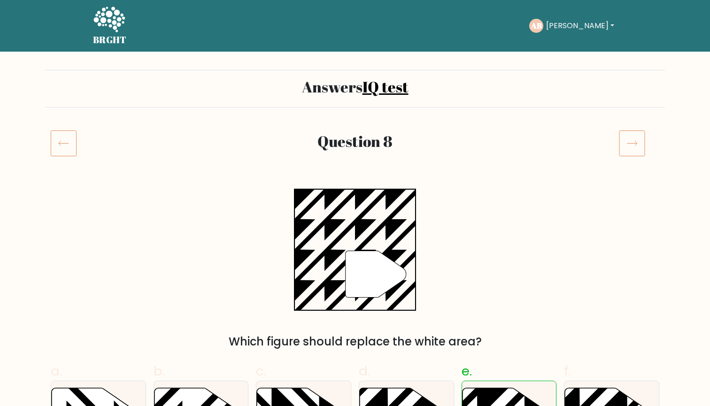
click at [629, 133] on icon at bounding box center [632, 143] width 26 height 26
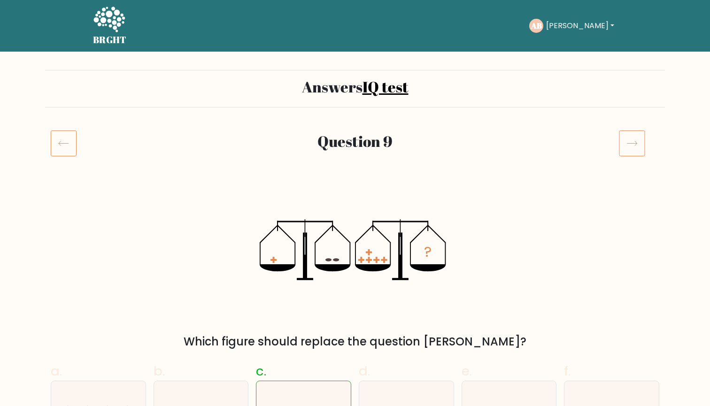
click at [629, 133] on icon at bounding box center [632, 143] width 26 height 26
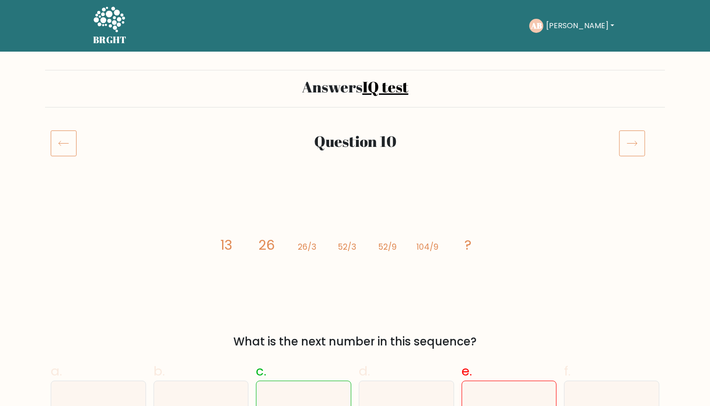
click at [640, 142] on icon at bounding box center [632, 143] width 26 height 26
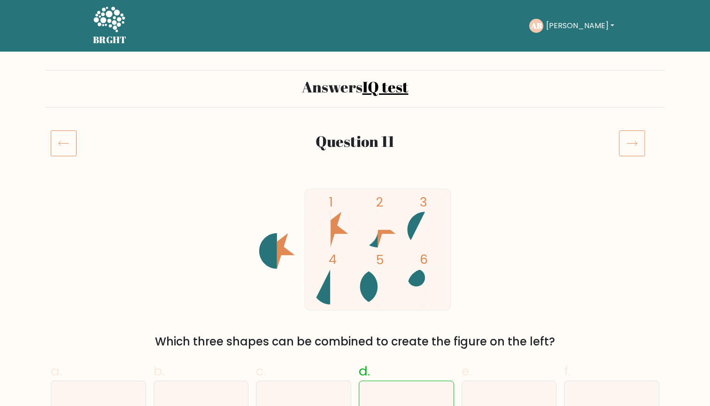
click at [633, 134] on icon at bounding box center [632, 143] width 26 height 26
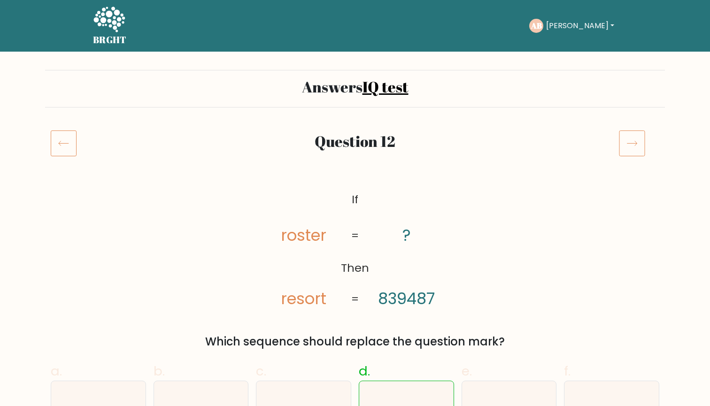
click at [633, 134] on icon at bounding box center [632, 143] width 26 height 26
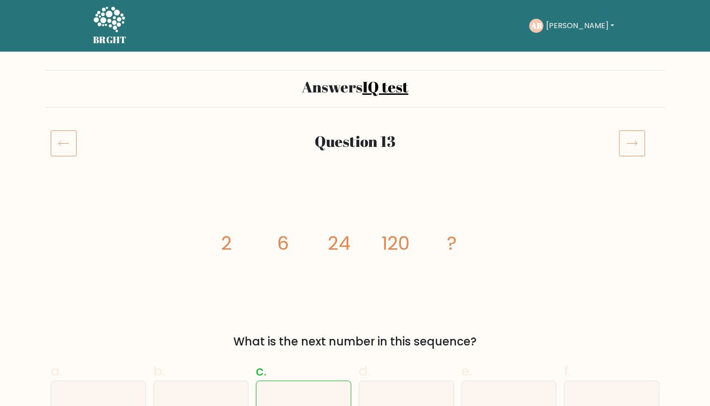
click at [633, 134] on icon at bounding box center [632, 143] width 26 height 26
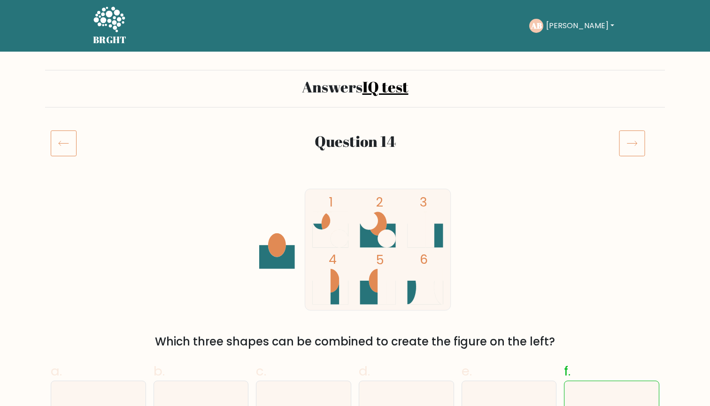
click at [634, 137] on icon at bounding box center [632, 143] width 26 height 26
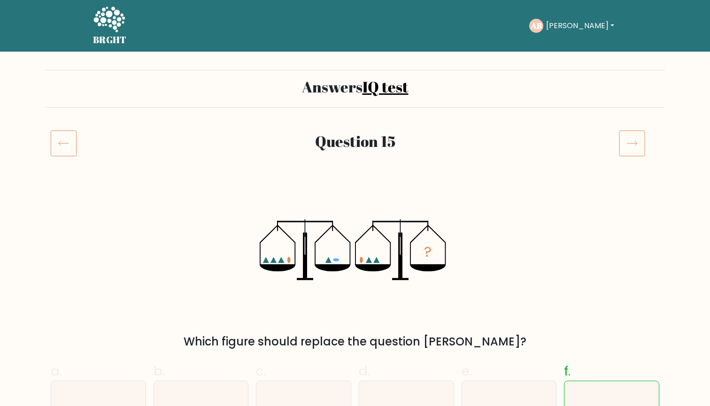
click at [634, 137] on icon at bounding box center [632, 143] width 26 height 26
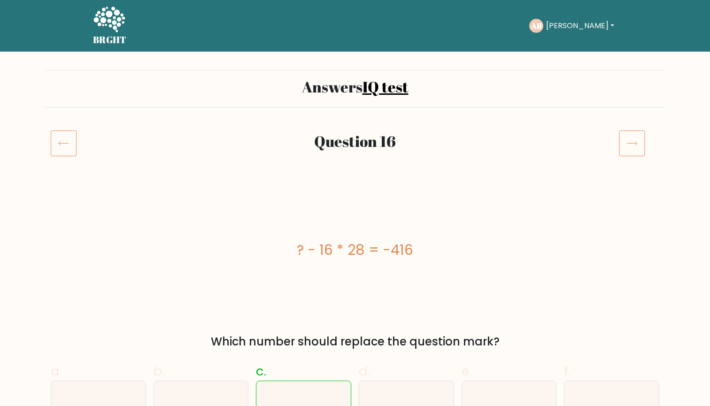
click at [634, 137] on icon at bounding box center [632, 143] width 26 height 26
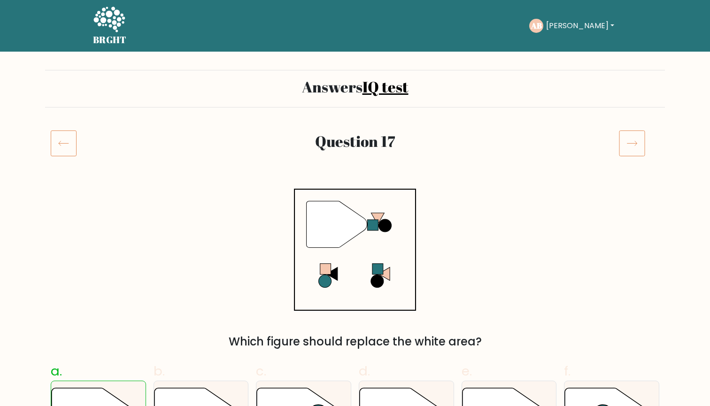
click at [632, 148] on icon at bounding box center [632, 143] width 26 height 26
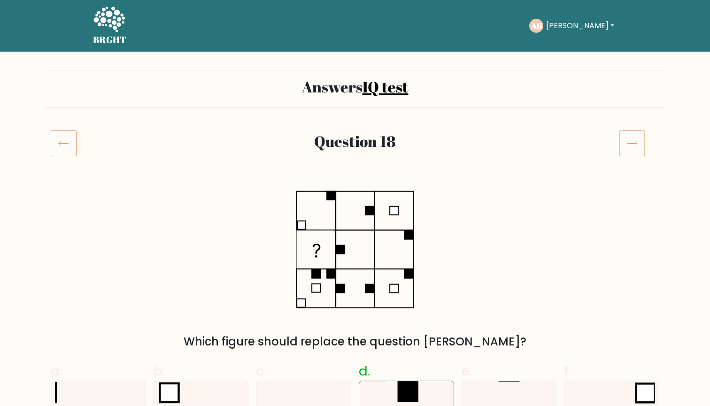
click at [632, 148] on icon at bounding box center [632, 143] width 26 height 26
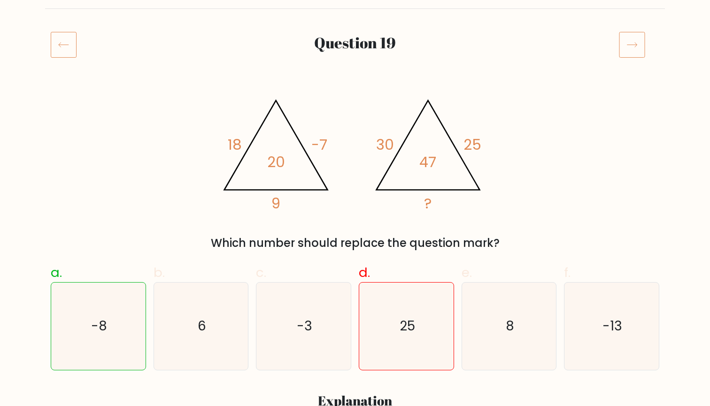
scroll to position [93, 0]
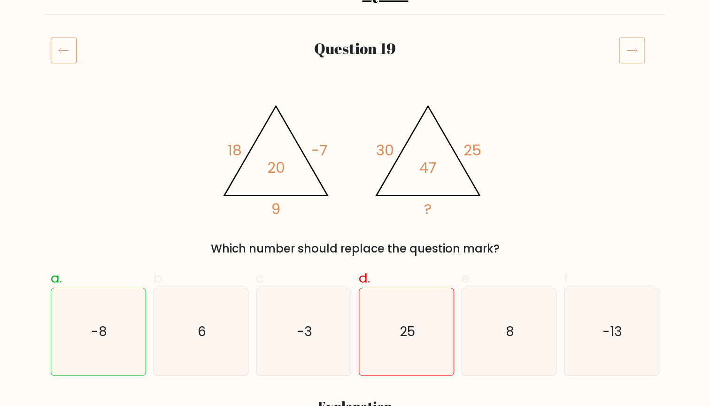
click at [633, 49] on icon at bounding box center [632, 50] width 26 height 26
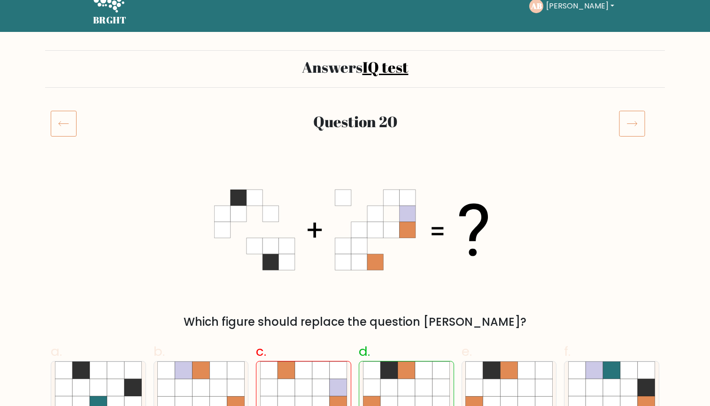
scroll to position [16, 0]
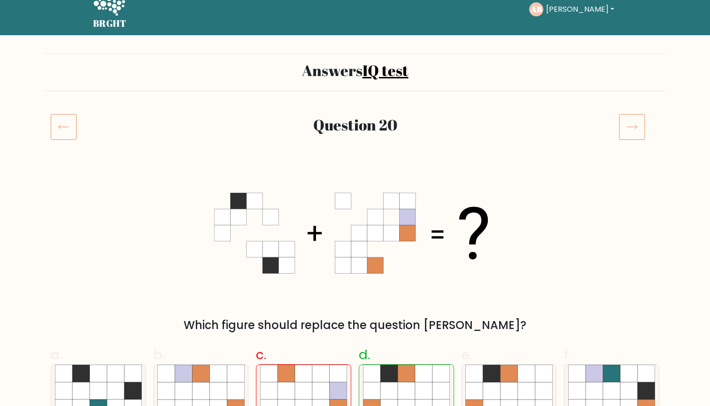
click at [628, 130] on icon at bounding box center [632, 127] width 26 height 26
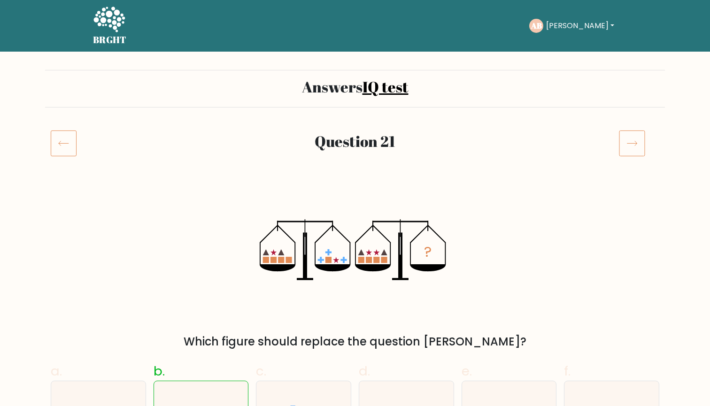
click at [629, 132] on icon at bounding box center [632, 143] width 26 height 26
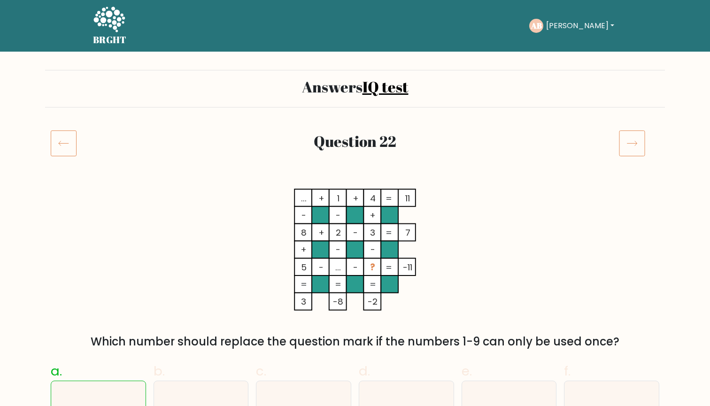
click at [633, 142] on icon at bounding box center [632, 143] width 26 height 26
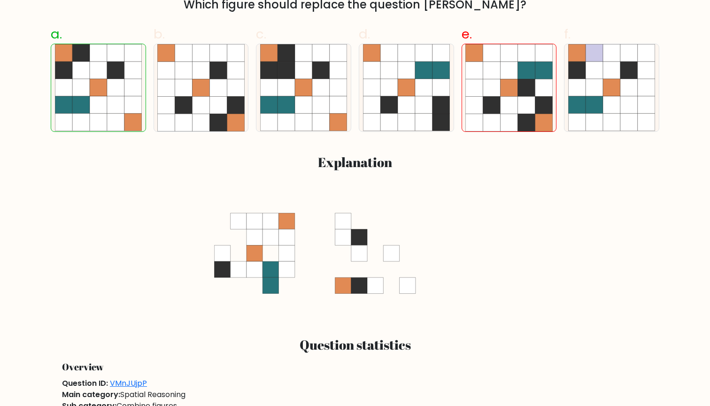
scroll to position [27, 0]
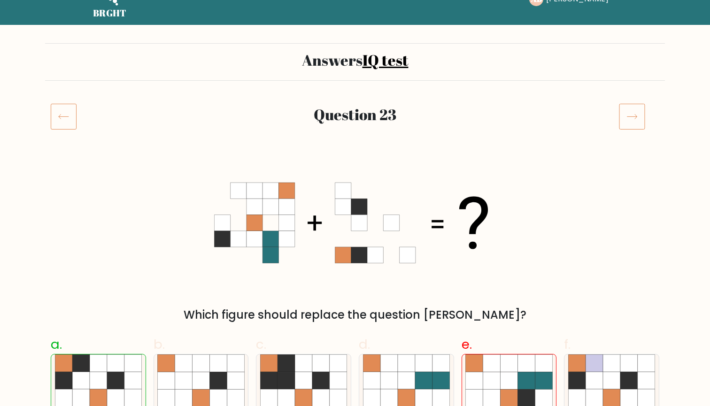
click at [631, 121] on icon at bounding box center [632, 116] width 26 height 26
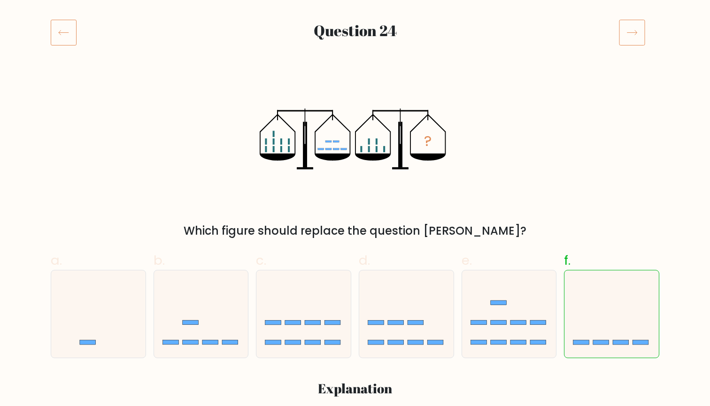
scroll to position [38, 0]
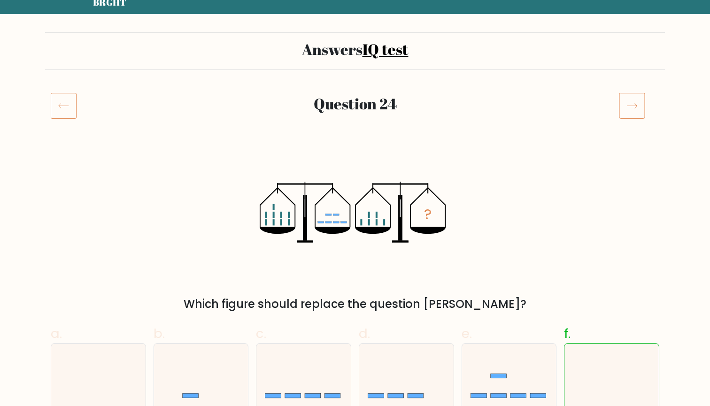
click at [636, 106] on icon at bounding box center [632, 106] width 26 height 26
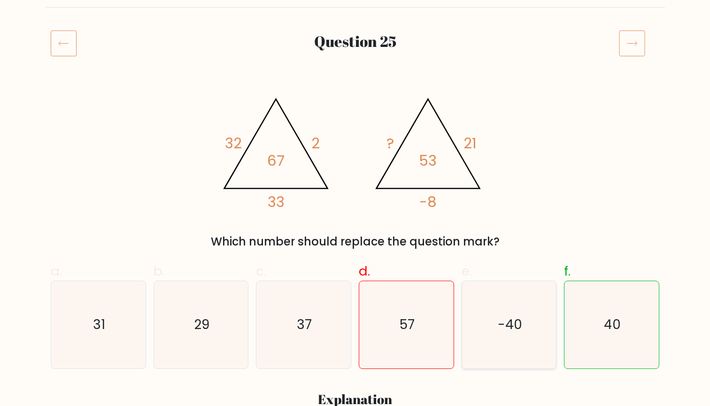
scroll to position [12, 0]
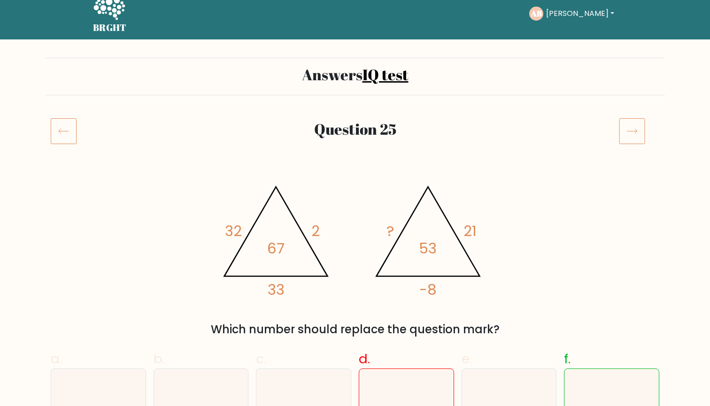
click at [626, 135] on icon at bounding box center [632, 131] width 26 height 26
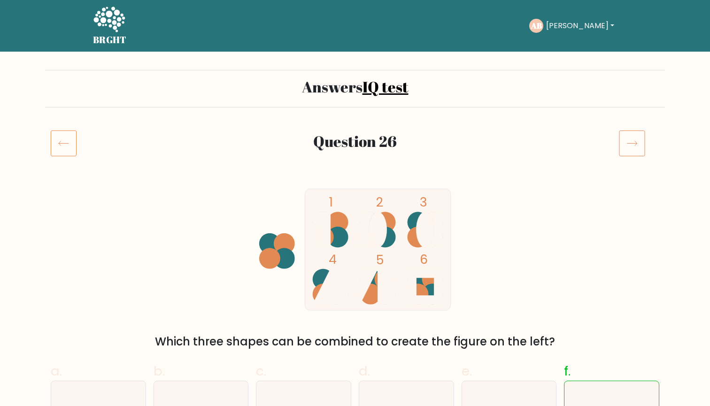
click at [622, 157] on div "Question 26" at bounding box center [355, 154] width 620 height 49
click at [629, 150] on icon at bounding box center [632, 143] width 26 height 26
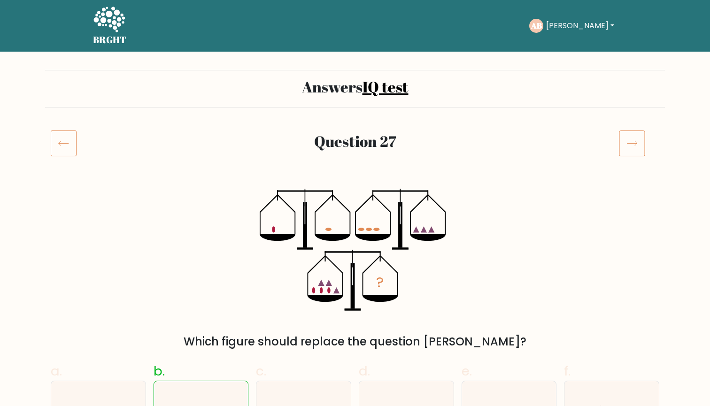
click at [623, 152] on icon at bounding box center [632, 143] width 26 height 26
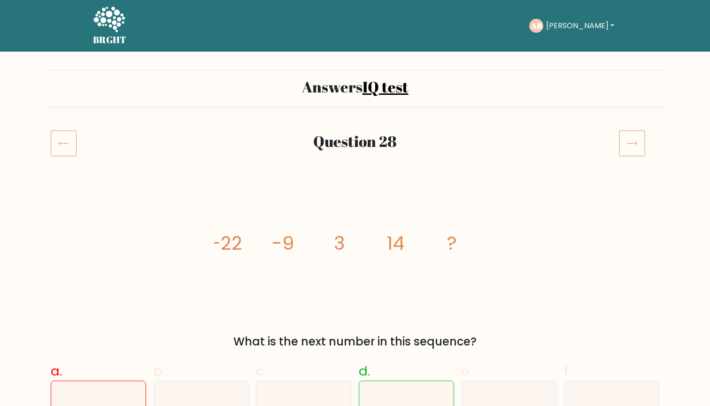
click at [624, 147] on icon at bounding box center [632, 143] width 26 height 26
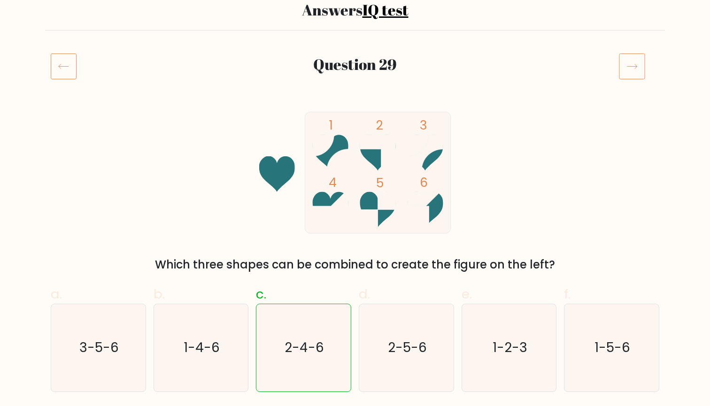
scroll to position [56, 0]
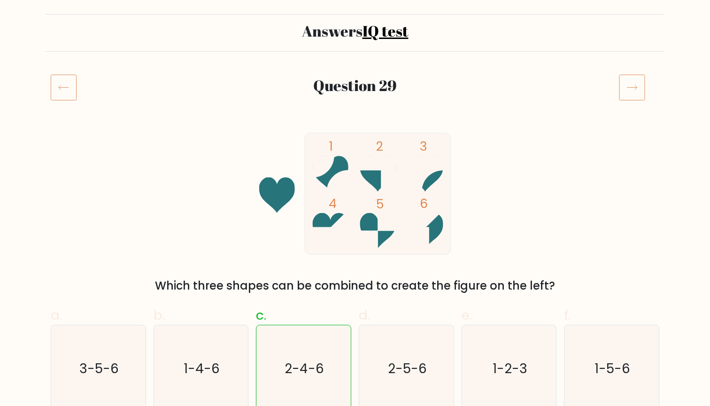
click at [635, 86] on icon at bounding box center [632, 87] width 26 height 26
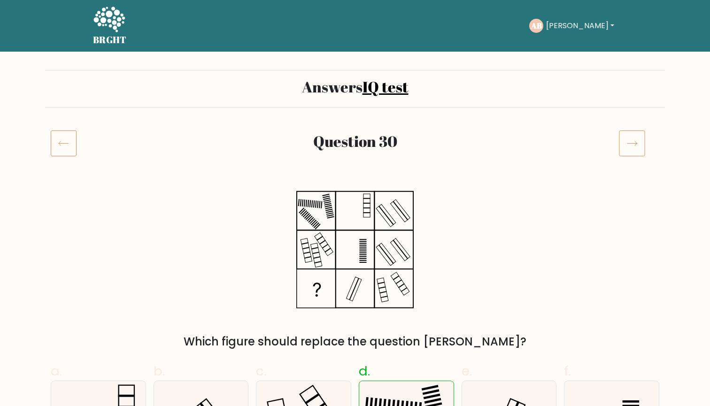
click at [627, 141] on icon at bounding box center [632, 143] width 26 height 26
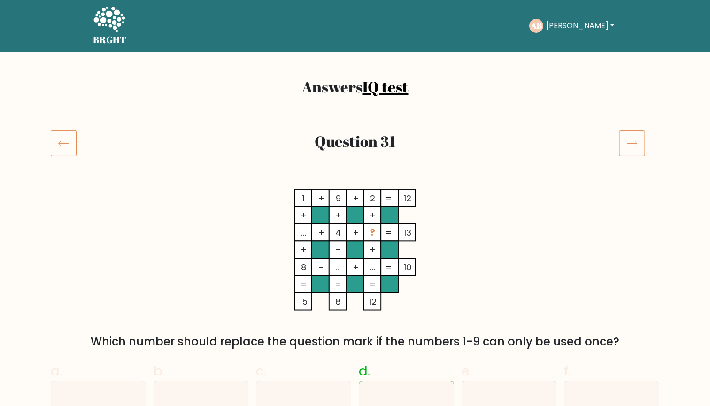
click at [626, 141] on icon at bounding box center [632, 143] width 26 height 26
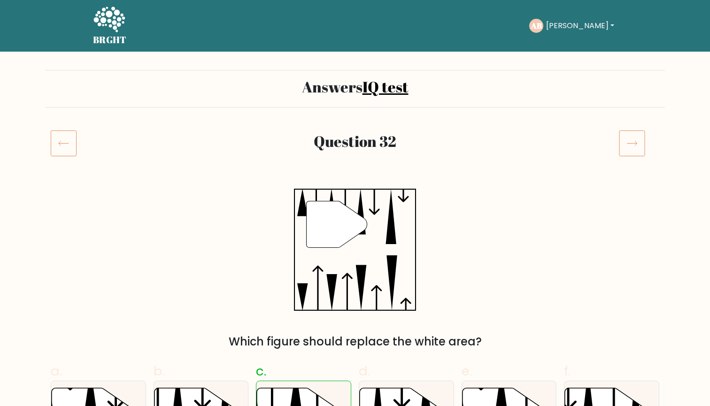
click at [626, 141] on icon at bounding box center [632, 143] width 26 height 26
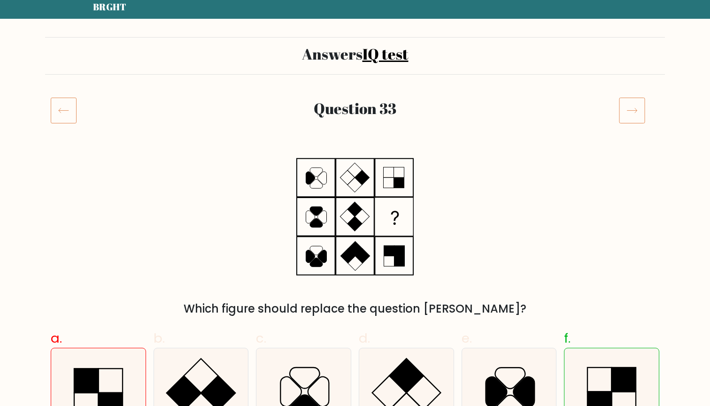
scroll to position [33, 0]
click at [635, 113] on icon at bounding box center [632, 110] width 26 height 26
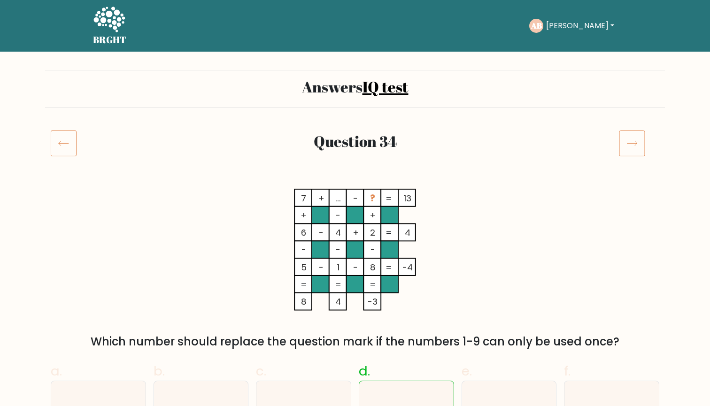
scroll to position [7, 0]
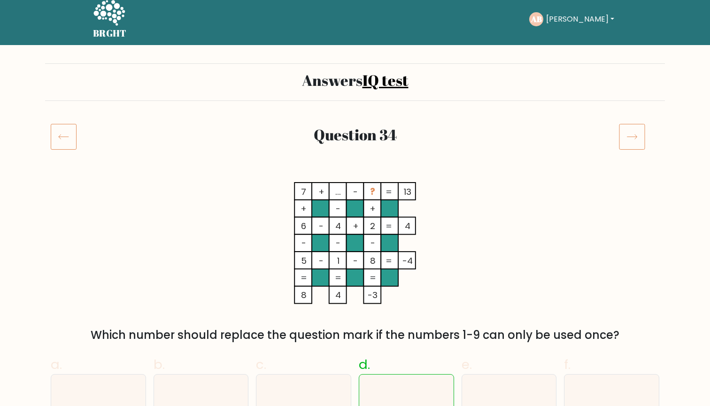
click at [629, 144] on icon at bounding box center [632, 137] width 26 height 26
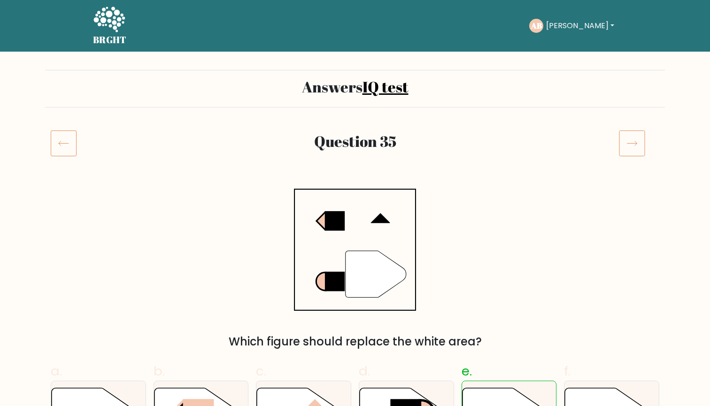
click at [629, 145] on icon at bounding box center [632, 143] width 26 height 26
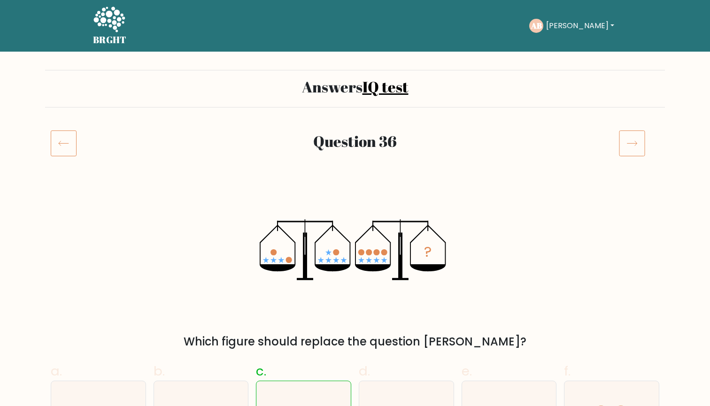
click at [629, 144] on icon at bounding box center [632, 143] width 26 height 26
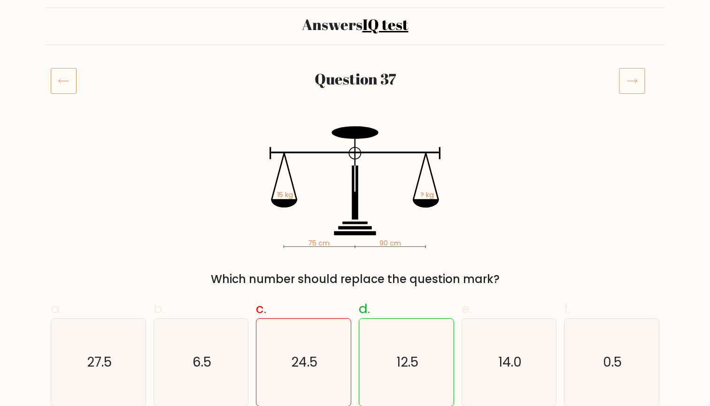
scroll to position [1, 0]
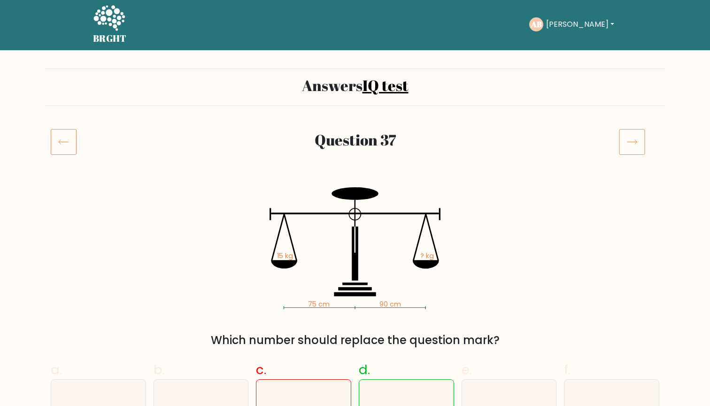
click at [619, 144] on div at bounding box center [639, 142] width 52 height 26
click at [634, 145] on icon at bounding box center [632, 142] width 26 height 26
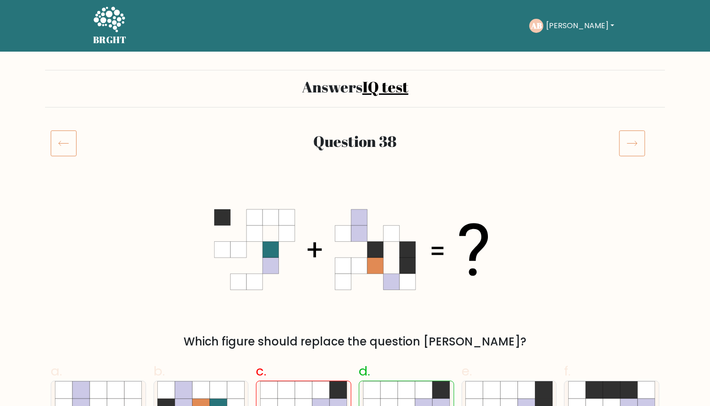
click at [634, 145] on icon at bounding box center [632, 143] width 26 height 26
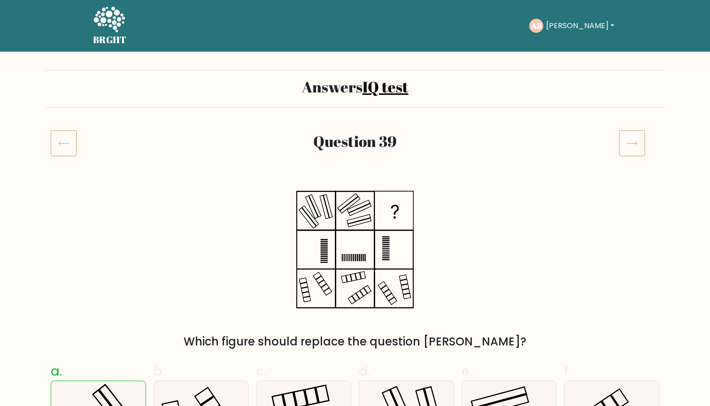
click at [634, 146] on icon at bounding box center [632, 143] width 26 height 26
